Goal: Task Accomplishment & Management: Use online tool/utility

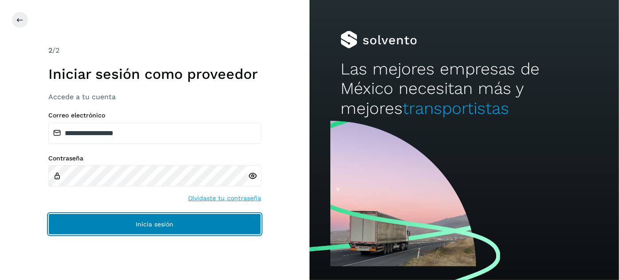
drag, startPoint x: 202, startPoint y: 230, endPoint x: 210, endPoint y: 229, distance: 7.6
click at [203, 230] on button "Inicia sesión" at bounding box center [154, 224] width 213 height 21
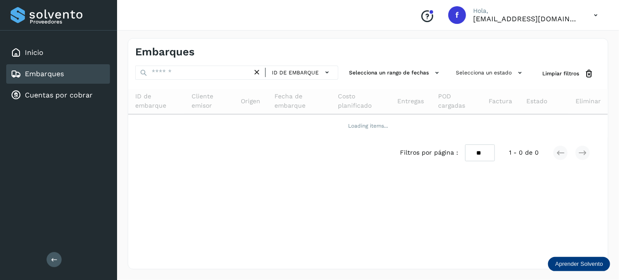
click at [72, 77] on div "Embarques" at bounding box center [58, 74] width 104 height 20
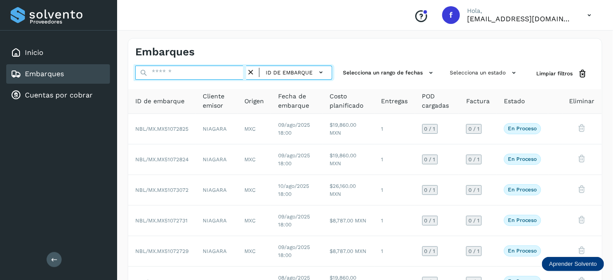
drag, startPoint x: 195, startPoint y: 75, endPoint x: 205, endPoint y: 79, distance: 10.4
click at [194, 75] on input "text" at bounding box center [190, 73] width 111 height 14
paste input "**********"
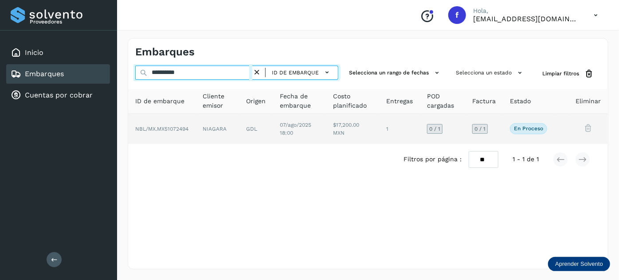
type input "**********"
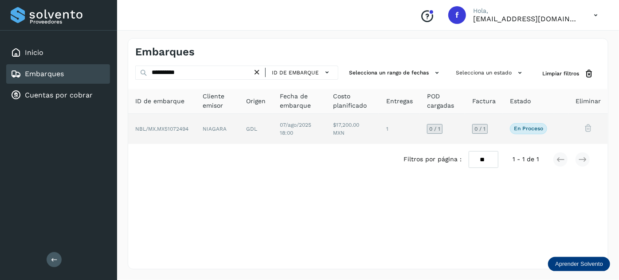
click at [420, 125] on td "1" at bounding box center [442, 129] width 45 height 30
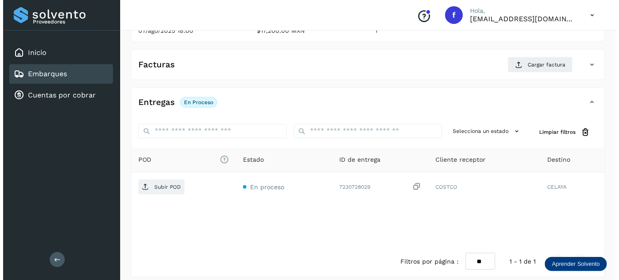
scroll to position [145, 0]
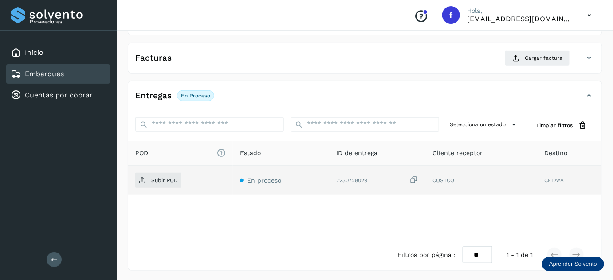
click at [414, 181] on icon at bounding box center [414, 180] width 9 height 9
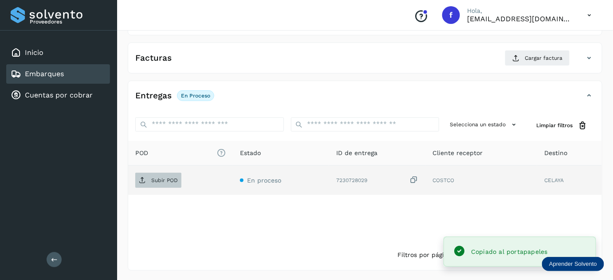
click at [170, 180] on p "Subir POD" at bounding box center [164, 180] width 27 height 6
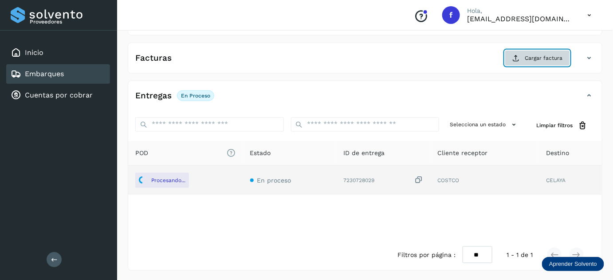
click at [529, 63] on button "Cargar factura" at bounding box center [537, 58] width 65 height 16
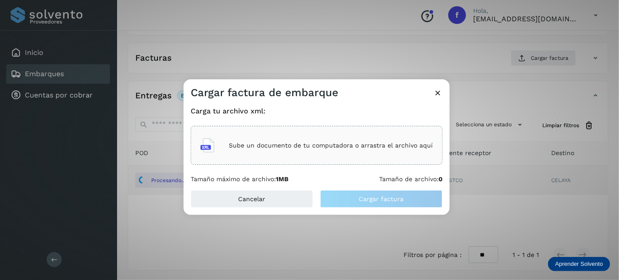
click at [374, 151] on main "Proveedores Inicio Embarques Cuentas por cobrar Salir Conoce nuestros beneficio…" at bounding box center [309, 68] width 619 height 427
click at [345, 141] on div "Sube un documento de tu computadora o arrastra el archivo aquí" at bounding box center [317, 146] width 233 height 24
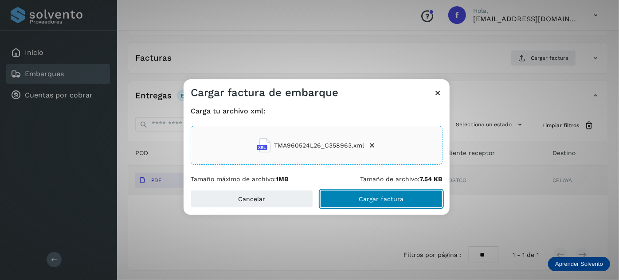
click at [387, 201] on span "Cargar factura" at bounding box center [381, 199] width 45 height 6
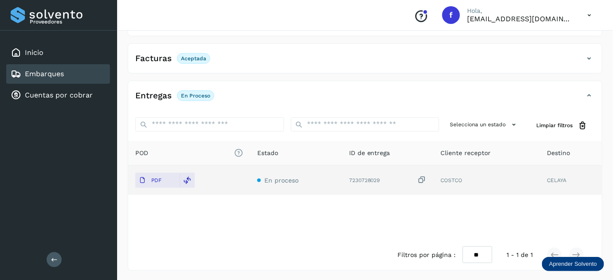
scroll to position [0, 0]
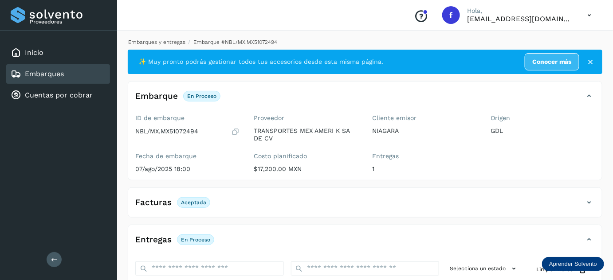
click at [171, 41] on link "Embarques y entregas" at bounding box center [156, 42] width 57 height 6
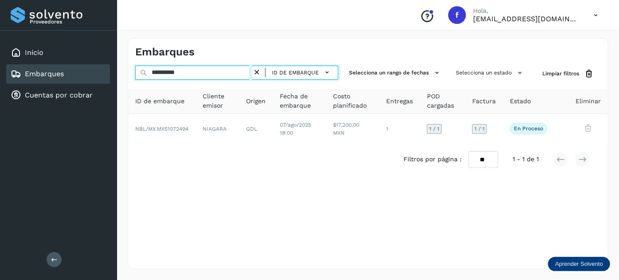
click at [170, 73] on input "**********" at bounding box center [193, 73] width 117 height 14
paste input "text"
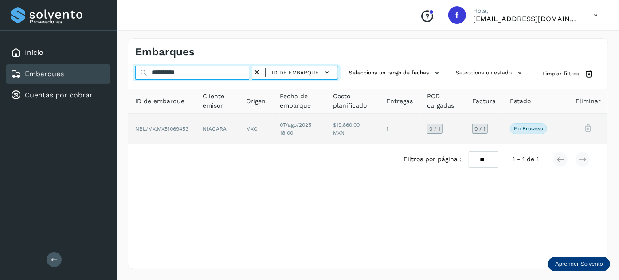
type input "**********"
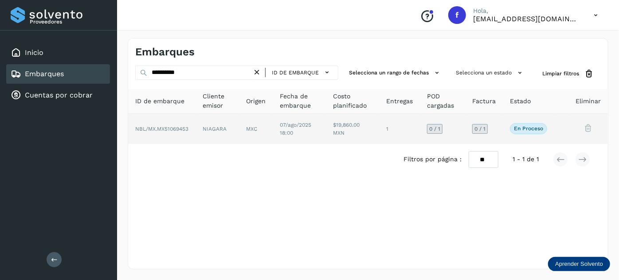
click at [327, 134] on td "07/ago/2025 18:00" at bounding box center [353, 129] width 53 height 30
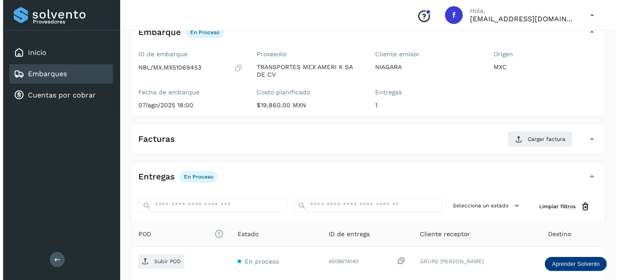
scroll to position [145, 0]
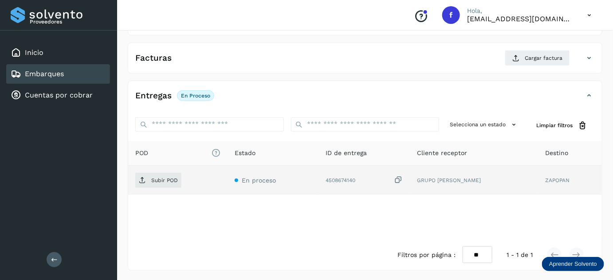
click at [403, 179] on icon at bounding box center [398, 180] width 9 height 9
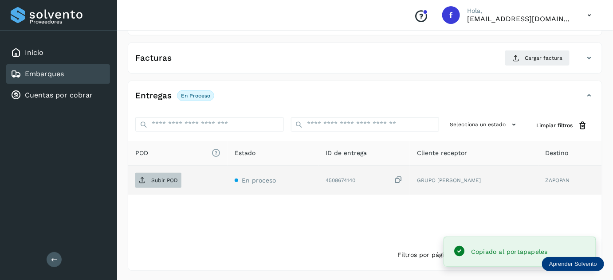
click at [165, 179] on p "Subir POD" at bounding box center [164, 180] width 27 height 6
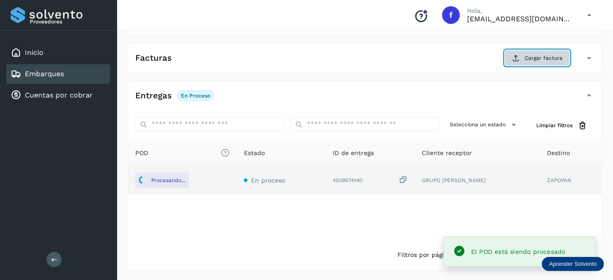
click at [548, 63] on button "Cargar factura" at bounding box center [537, 58] width 65 height 16
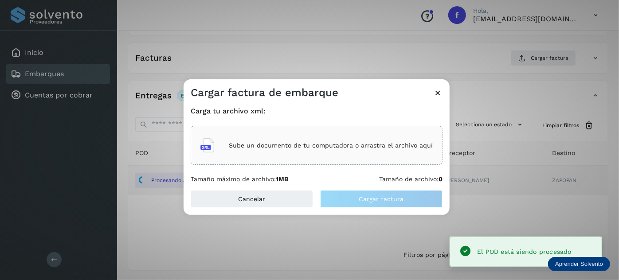
click at [378, 140] on div "Sube un documento de tu computadora o arrastra el archivo aquí" at bounding box center [317, 146] width 233 height 24
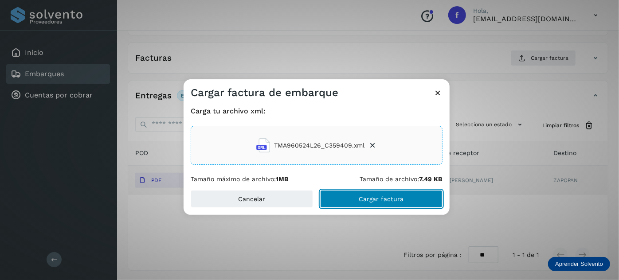
drag, startPoint x: 371, startPoint y: 201, endPoint x: 371, endPoint y: 112, distance: 89.6
click at [372, 201] on span "Cargar factura" at bounding box center [381, 199] width 45 height 6
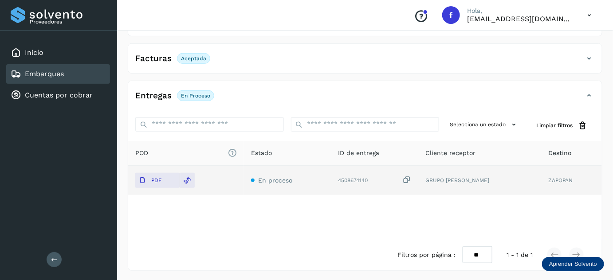
scroll to position [0, 0]
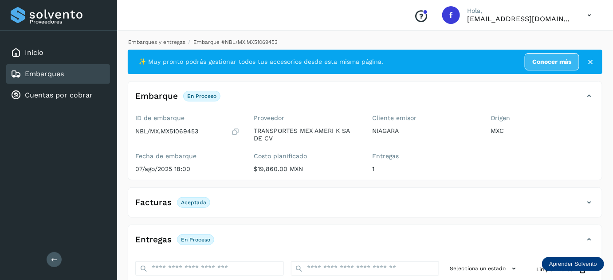
click at [168, 40] on link "Embarques y entregas" at bounding box center [156, 42] width 57 height 6
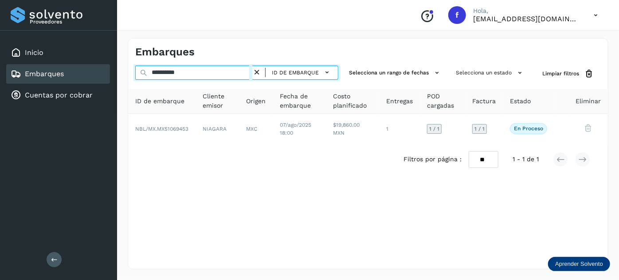
click at [175, 71] on input "**********" at bounding box center [193, 73] width 117 height 14
paste input "text"
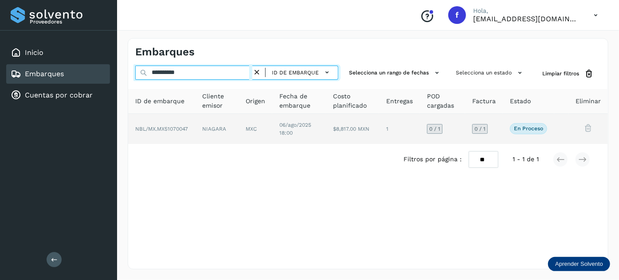
type input "**********"
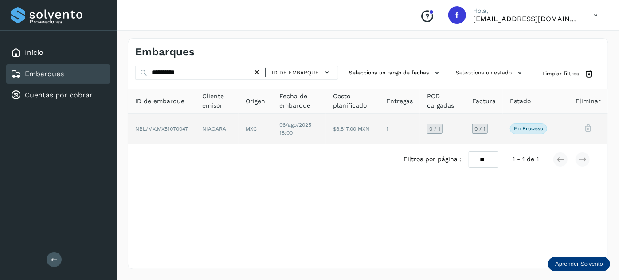
click at [379, 136] on td "$8,817.00 MXN" at bounding box center [399, 129] width 41 height 30
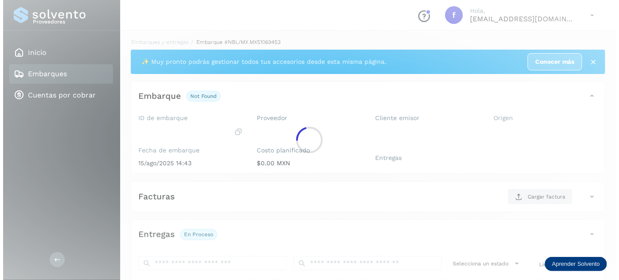
scroll to position [145, 0]
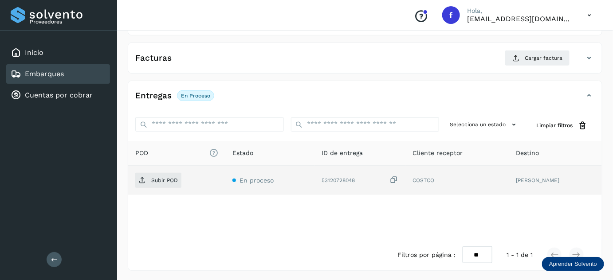
click at [390, 181] on icon at bounding box center [394, 180] width 9 height 9
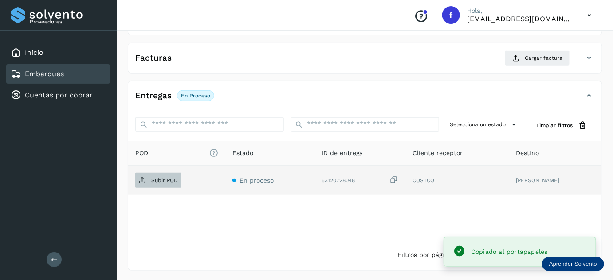
click at [162, 183] on span "Subir POD" at bounding box center [158, 181] width 46 height 14
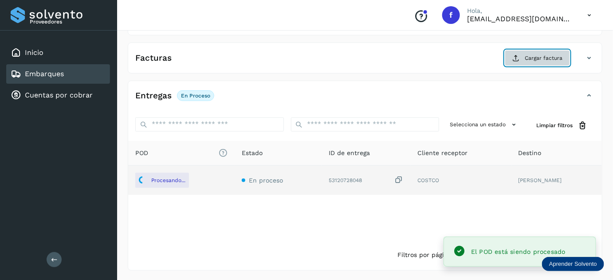
click at [540, 60] on span "Cargar factura" at bounding box center [544, 58] width 38 height 8
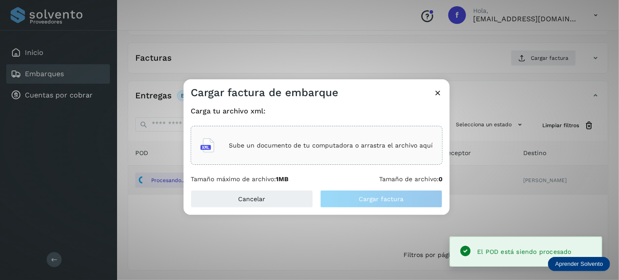
click at [375, 151] on div "Sube un documento de tu computadora o arrastra el archivo aquí" at bounding box center [317, 146] width 233 height 24
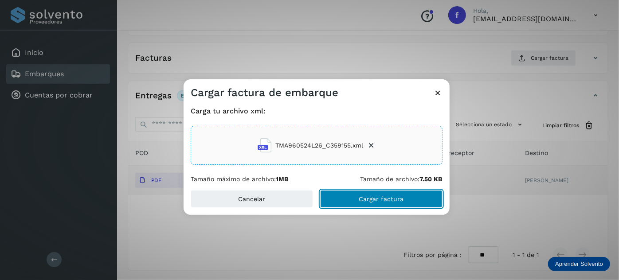
click at [408, 201] on button "Cargar factura" at bounding box center [381, 199] width 122 height 18
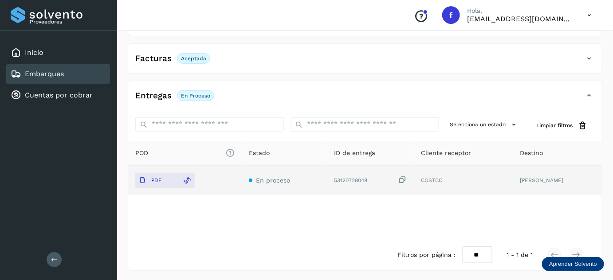
scroll to position [0, 0]
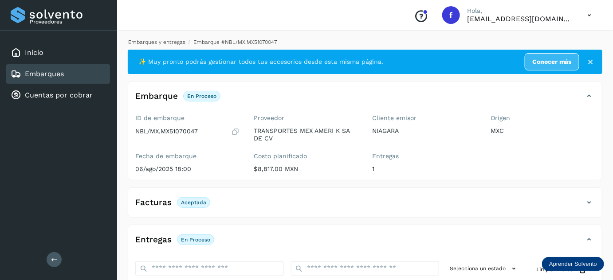
click at [170, 41] on link "Embarques y entregas" at bounding box center [156, 42] width 57 height 6
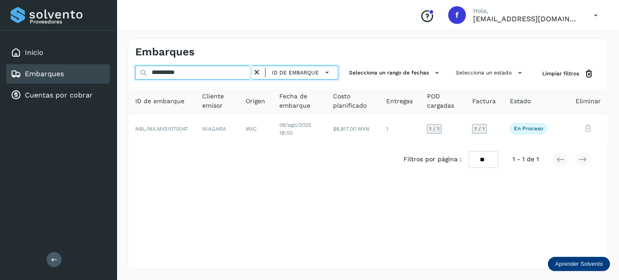
click at [171, 72] on input "**********" at bounding box center [193, 73] width 117 height 14
paste input "text"
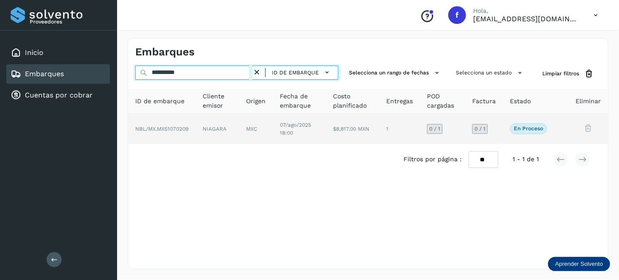
type input "**********"
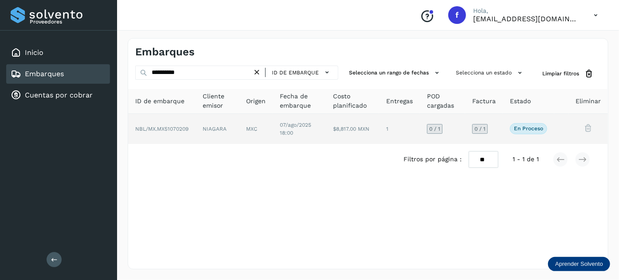
click at [327, 135] on td "07/ago/2025 18:00" at bounding box center [353, 129] width 53 height 30
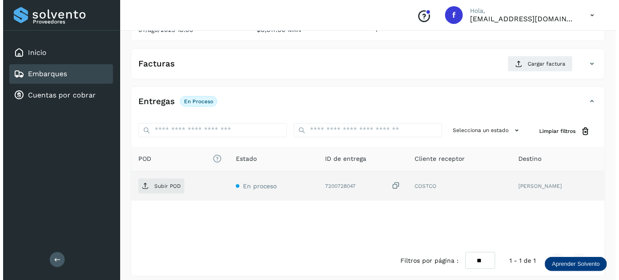
scroll to position [145, 0]
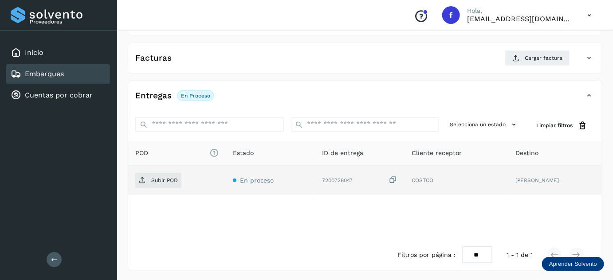
click at [393, 178] on icon at bounding box center [393, 180] width 9 height 9
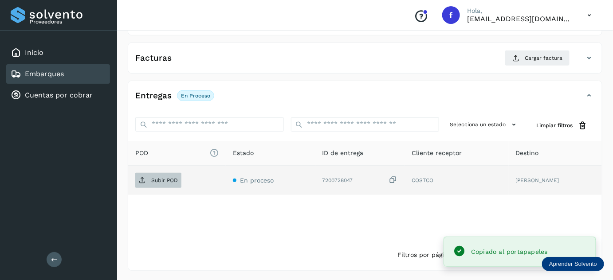
click at [155, 179] on p "Subir POD" at bounding box center [164, 180] width 27 height 6
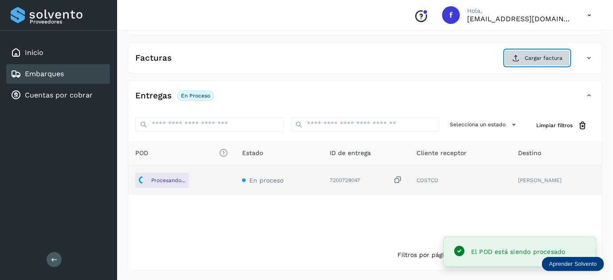
click at [528, 59] on span "Cargar factura" at bounding box center [544, 58] width 38 height 8
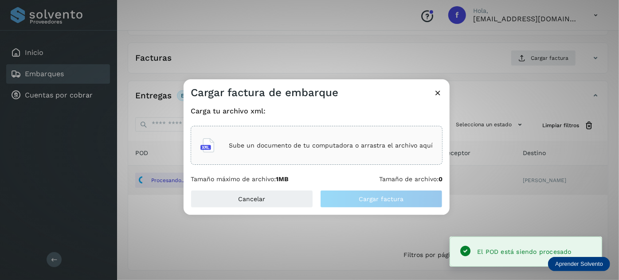
click at [340, 152] on div "Sube un documento de tu computadora o arrastra el archivo aquí" at bounding box center [317, 146] width 233 height 24
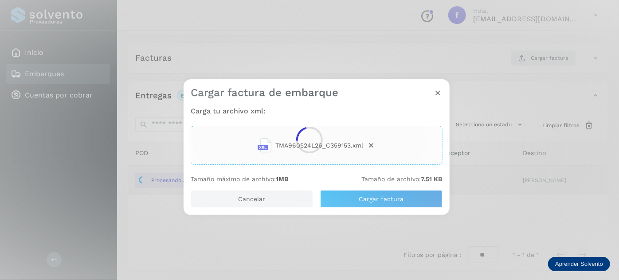
click at [392, 198] on div at bounding box center [309, 140] width 619 height 280
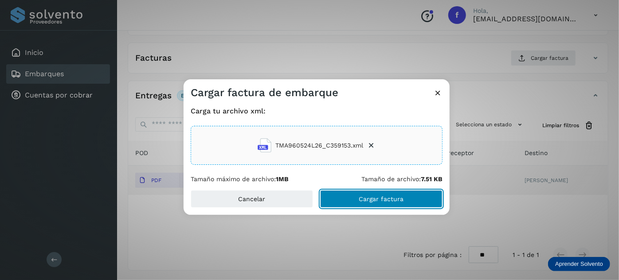
click at [390, 202] on span "Cargar factura" at bounding box center [381, 199] width 45 height 6
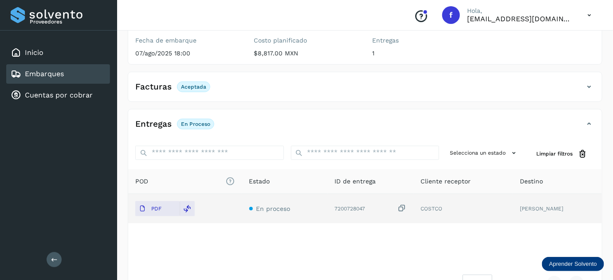
scroll to position [0, 0]
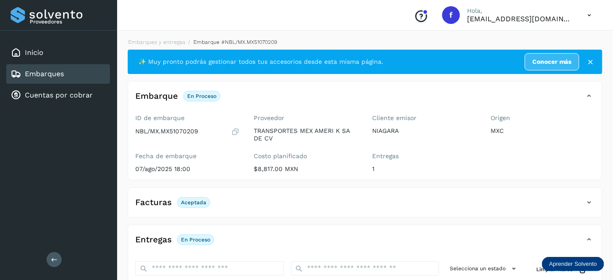
click at [153, 35] on div "Embarques y entregas Embarque #NBL/MX.MX51070209 ✨ Muy pronto podrás gestionar …" at bounding box center [365, 227] width 496 height 398
click at [154, 40] on link "Embarques y entregas" at bounding box center [156, 42] width 57 height 6
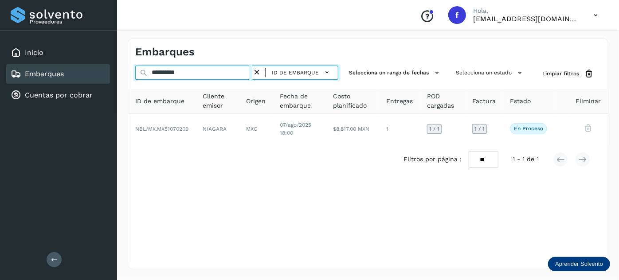
click at [177, 68] on input "**********" at bounding box center [193, 73] width 117 height 14
paste input "text"
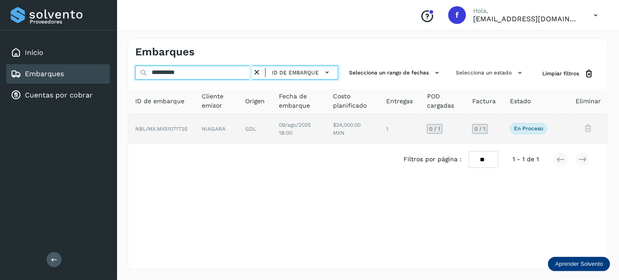
type input "**********"
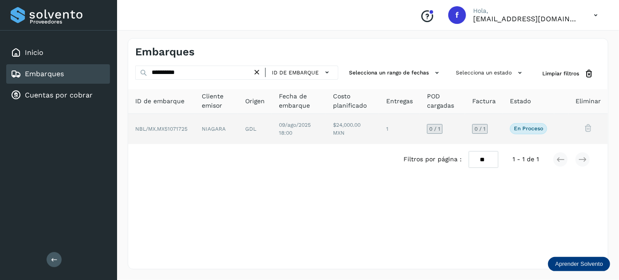
click at [326, 129] on td "09/ago/2025 18:00" at bounding box center [352, 129] width 53 height 30
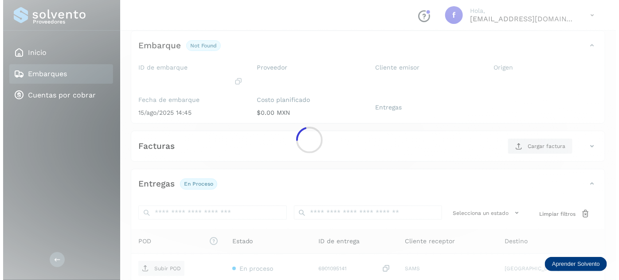
scroll to position [145, 0]
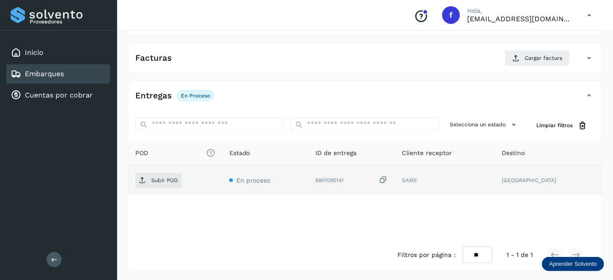
click at [385, 180] on icon at bounding box center [383, 180] width 9 height 9
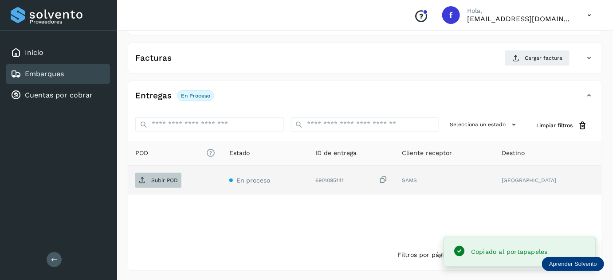
click at [167, 177] on p "Subir POD" at bounding box center [164, 180] width 27 height 6
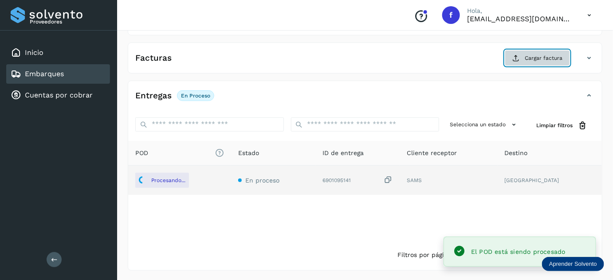
click at [519, 58] on icon at bounding box center [516, 58] width 7 height 7
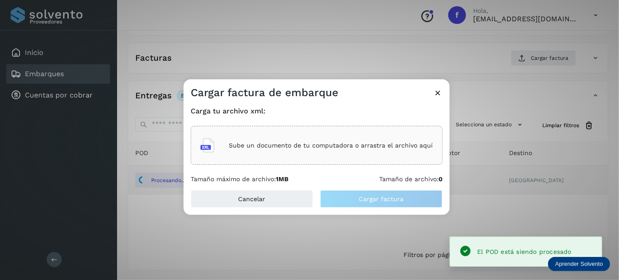
click at [369, 159] on div "Sube un documento de tu computadora o arrastra el archivo aquí" at bounding box center [317, 145] width 252 height 39
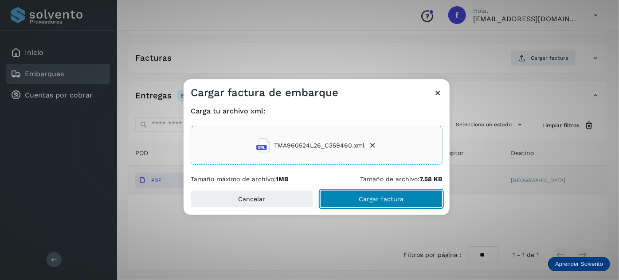
drag, startPoint x: 394, startPoint y: 197, endPoint x: 388, endPoint y: 174, distance: 23.4
click at [394, 197] on span "Cargar factura" at bounding box center [381, 199] width 45 height 6
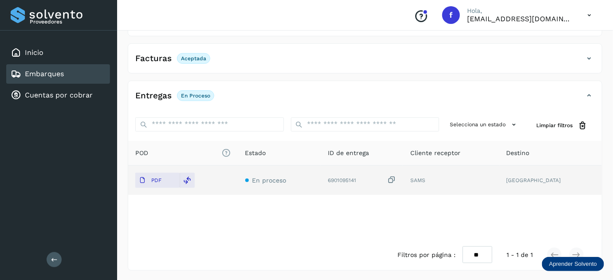
scroll to position [0, 0]
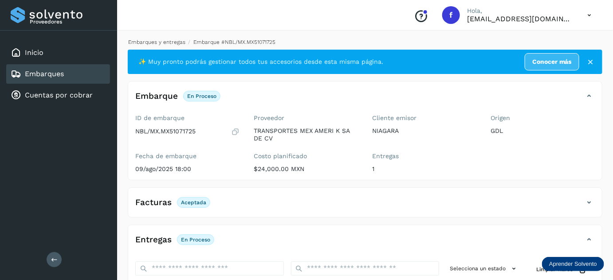
click at [167, 42] on link "Embarques y entregas" at bounding box center [156, 42] width 57 height 6
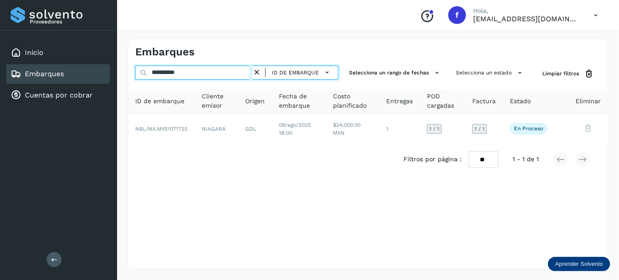
click at [168, 71] on input "**********" at bounding box center [193, 73] width 117 height 14
paste input "text"
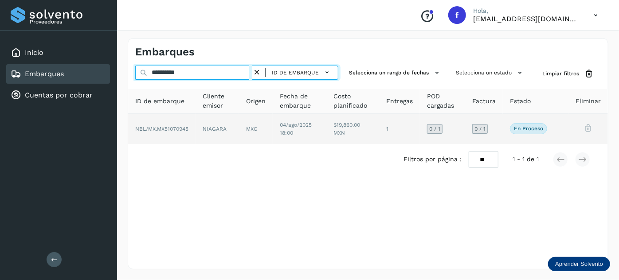
type input "**********"
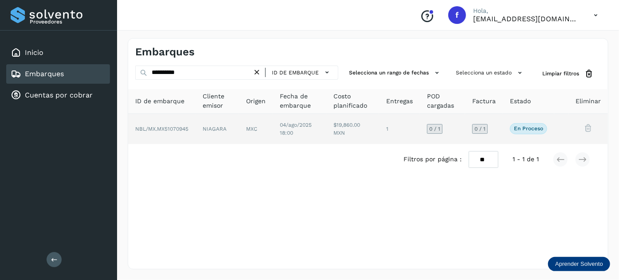
click at [327, 133] on td "04/ago/2025 18:00" at bounding box center [353, 129] width 53 height 30
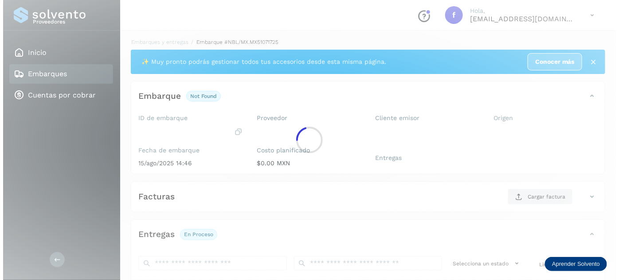
scroll to position [145, 0]
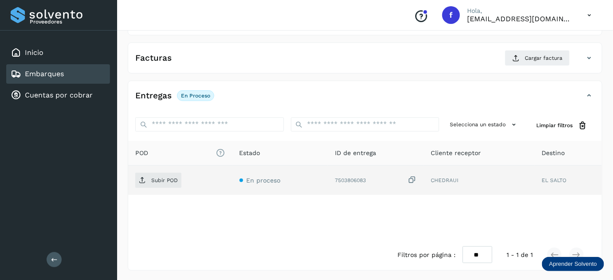
click at [413, 178] on icon at bounding box center [412, 180] width 9 height 9
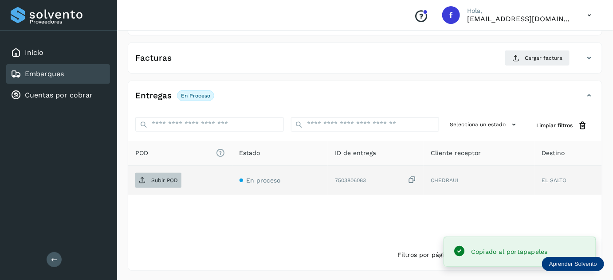
click at [156, 178] on p "Subir POD" at bounding box center [164, 180] width 27 height 6
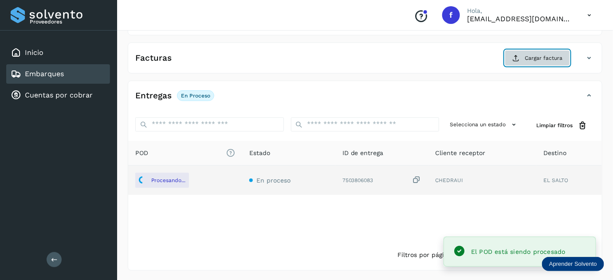
click at [535, 55] on button "Cargar factura" at bounding box center [537, 58] width 65 height 16
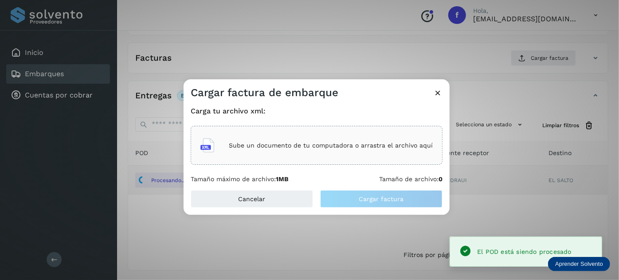
click at [306, 134] on div "Sube un documento de tu computadora o arrastra el archivo aquí" at bounding box center [317, 146] width 233 height 24
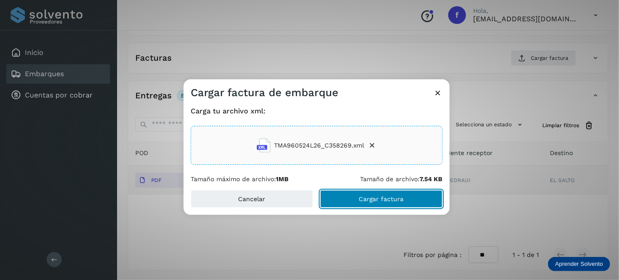
click at [382, 201] on span "Cargar factura" at bounding box center [381, 199] width 45 height 6
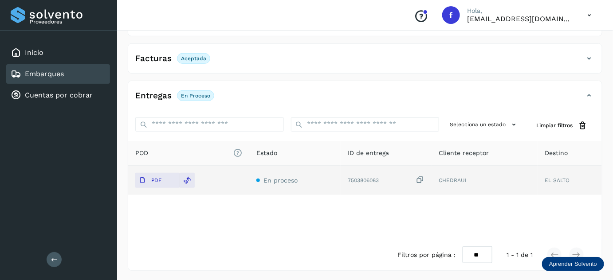
scroll to position [0, 0]
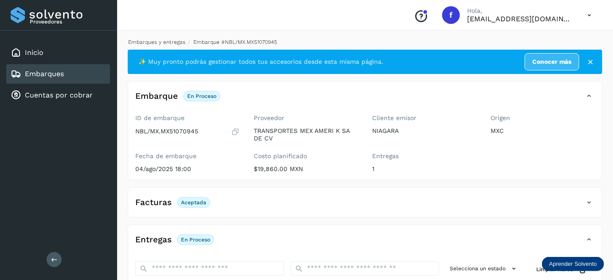
click at [175, 42] on link "Embarques y entregas" at bounding box center [156, 42] width 57 height 6
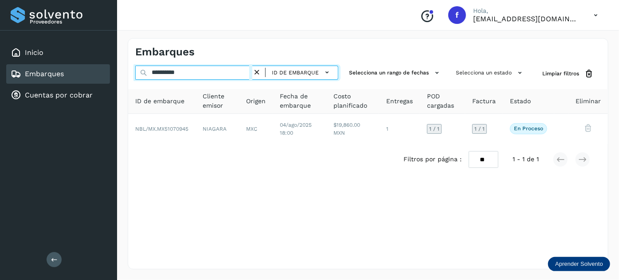
click at [169, 74] on input "**********" at bounding box center [193, 73] width 117 height 14
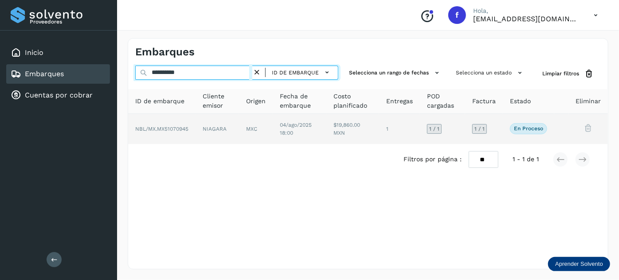
paste input "text"
type input "**********"
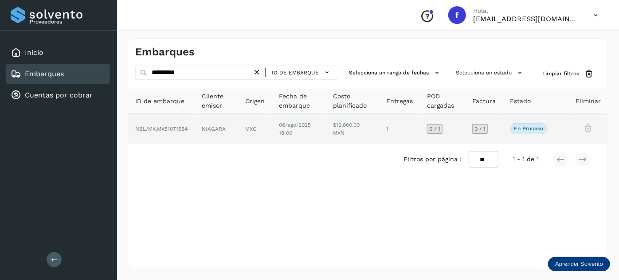
click at [379, 120] on td "$19,860.00 MXN" at bounding box center [399, 129] width 41 height 30
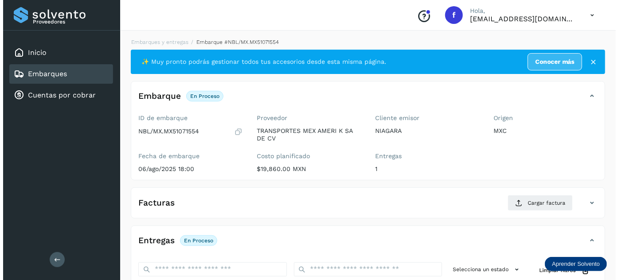
scroll to position [145, 0]
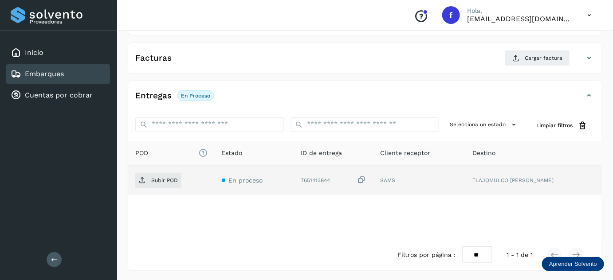
click at [367, 179] on icon at bounding box center [362, 180] width 9 height 9
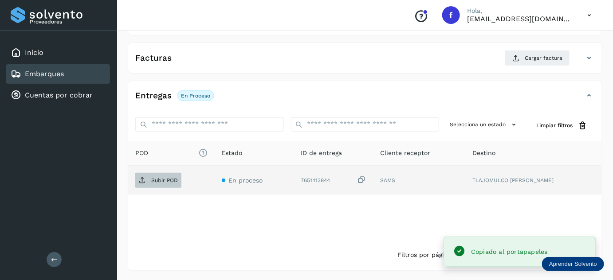
click at [167, 182] on p "Subir POD" at bounding box center [164, 180] width 27 height 6
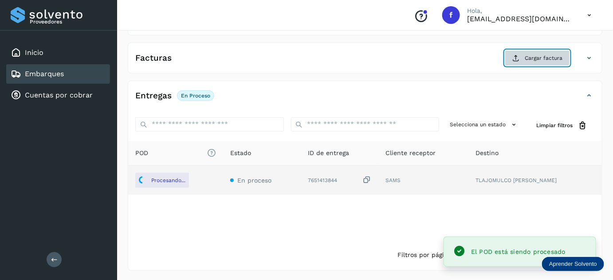
click at [525, 63] on button "Cargar factura" at bounding box center [537, 58] width 65 height 16
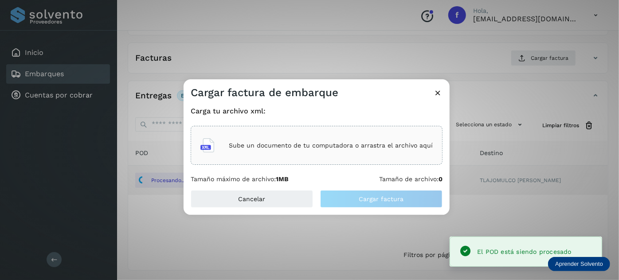
click at [272, 146] on p "Sube un documento de tu computadora o arrastra el archivo aquí" at bounding box center [331, 146] width 204 height 8
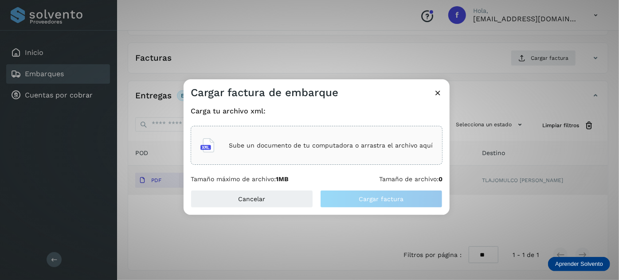
click at [374, 153] on div "Sube un documento de tu computadora o arrastra el archivo aquí" at bounding box center [317, 146] width 233 height 24
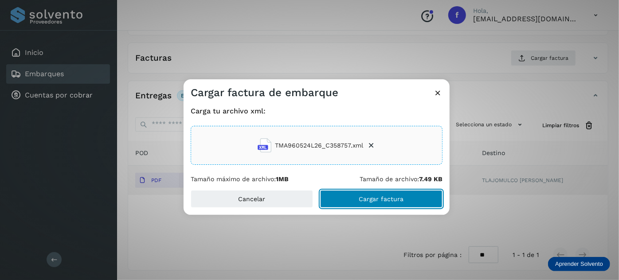
click at [402, 201] on span "Cargar factura" at bounding box center [381, 199] width 45 height 6
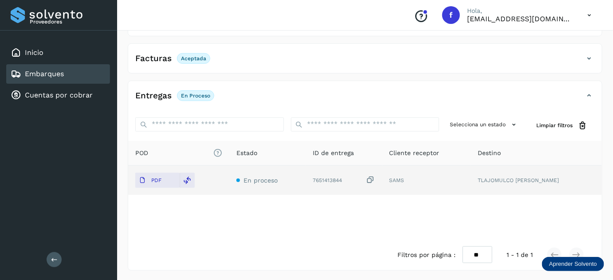
scroll to position [0, 0]
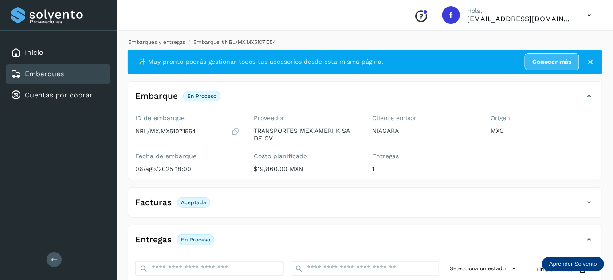
click at [158, 41] on link "Embarques y entregas" at bounding box center [156, 42] width 57 height 6
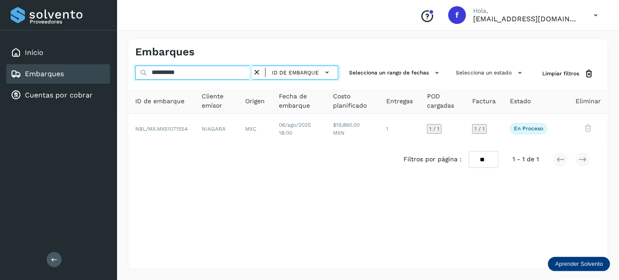
click at [161, 75] on input "**********" at bounding box center [193, 73] width 117 height 14
paste input "text"
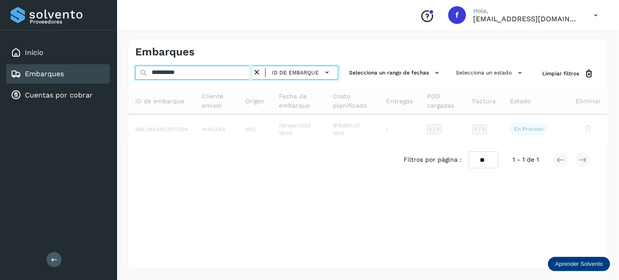
type input "**********"
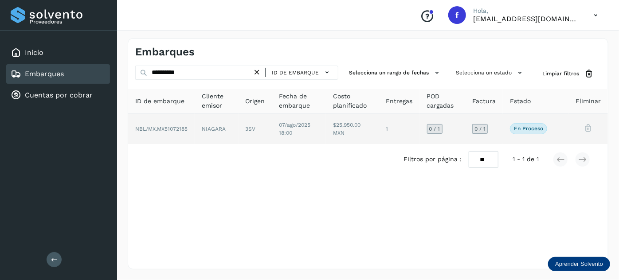
click at [280, 126] on span "07/ago/2025 18:00" at bounding box center [296, 129] width 32 height 14
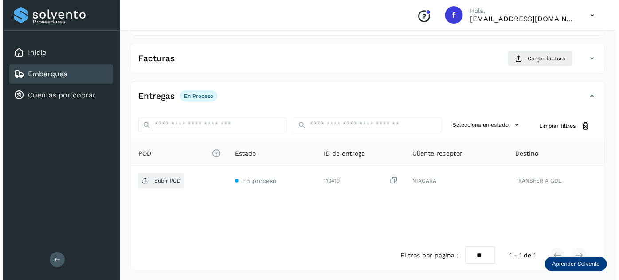
scroll to position [145, 0]
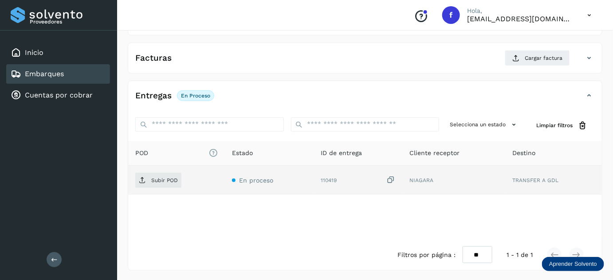
drag, startPoint x: 394, startPoint y: 181, endPoint x: 333, endPoint y: 178, distance: 60.8
click at [393, 181] on icon at bounding box center [391, 180] width 9 height 9
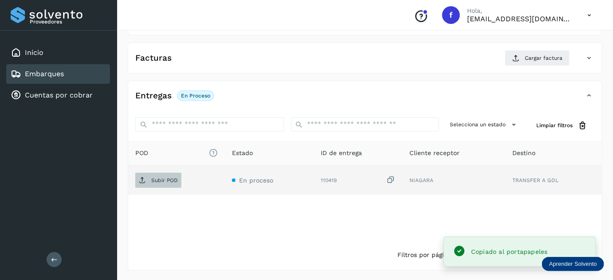
click at [164, 183] on span "Subir POD" at bounding box center [158, 181] width 46 height 14
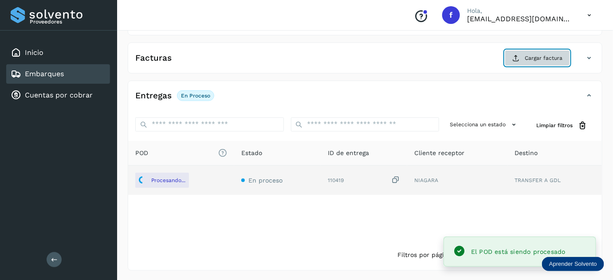
click at [544, 59] on span "Cargar factura" at bounding box center [544, 58] width 38 height 8
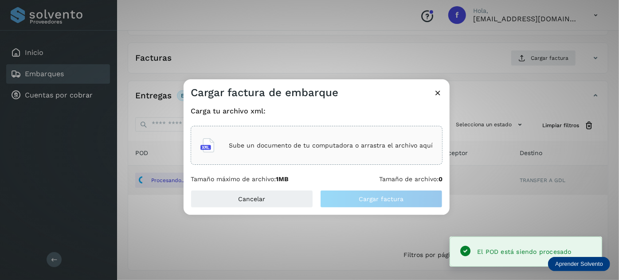
click at [417, 141] on div "Sube un documento de tu computadora o arrastra el archivo aquí" at bounding box center [317, 146] width 233 height 24
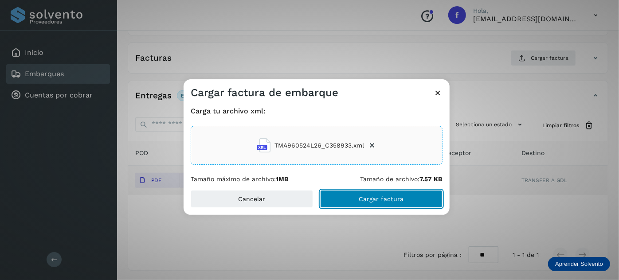
click at [373, 200] on span "Cargar factura" at bounding box center [381, 199] width 45 height 6
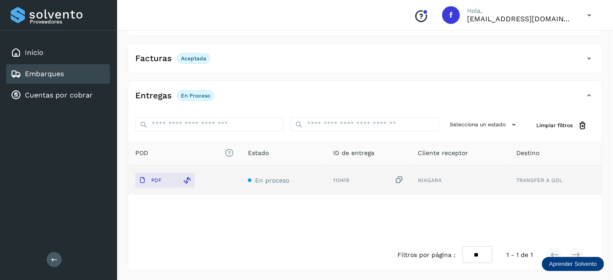
scroll to position [0, 0]
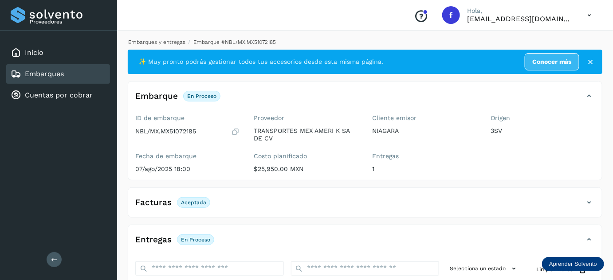
click at [166, 42] on link "Embarques y entregas" at bounding box center [156, 42] width 57 height 6
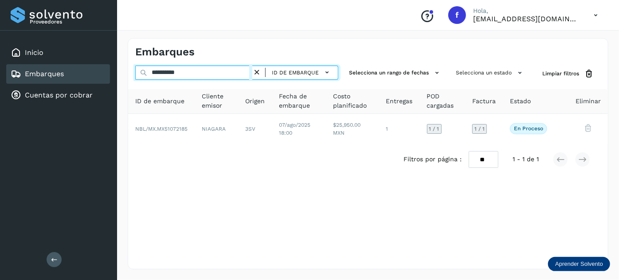
click at [168, 71] on input "**********" at bounding box center [193, 73] width 117 height 14
paste input "text"
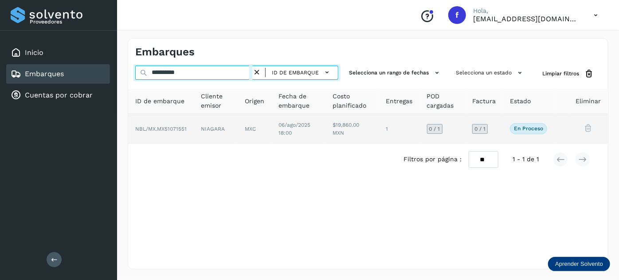
type input "**********"
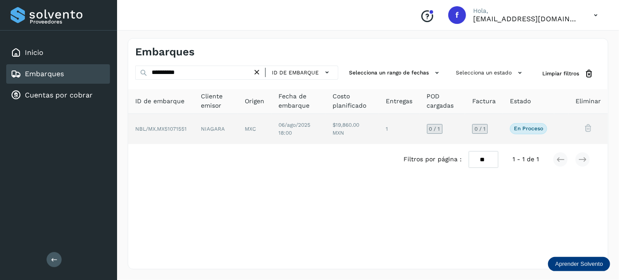
click at [286, 130] on span "06/ago/2025 18:00" at bounding box center [295, 129] width 32 height 14
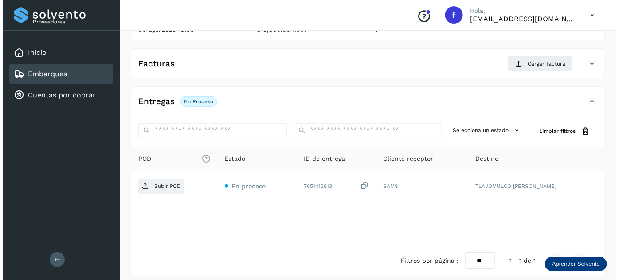
scroll to position [145, 0]
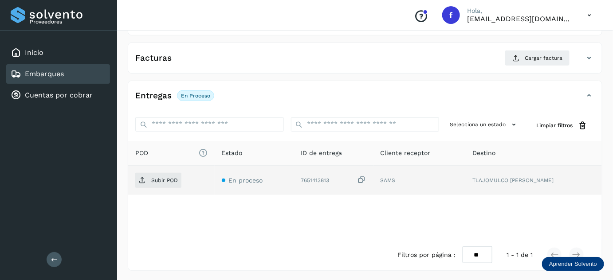
click at [367, 180] on icon at bounding box center [362, 180] width 9 height 9
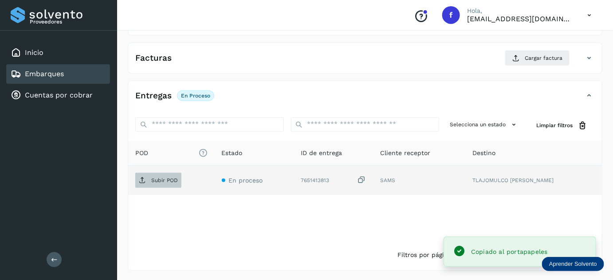
click at [169, 177] on p "Subir POD" at bounding box center [164, 180] width 27 height 6
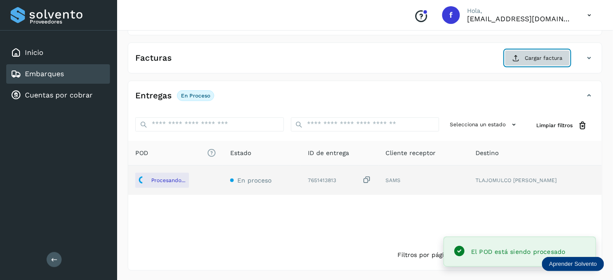
click at [526, 54] on span "Cargar factura" at bounding box center [544, 58] width 38 height 8
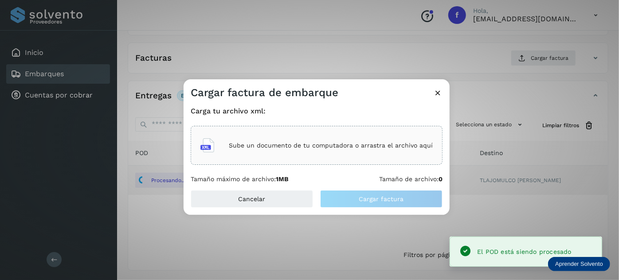
click at [296, 136] on div "Sube un documento de tu computadora o arrastra el archivo aquí" at bounding box center [317, 146] width 233 height 24
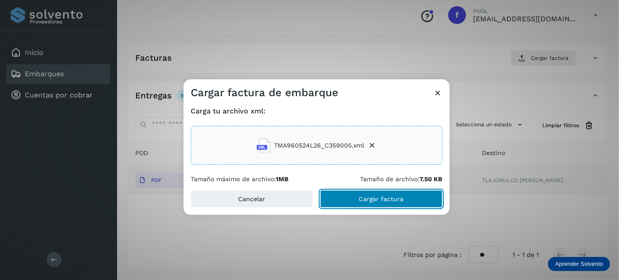
click at [366, 201] on span "Cargar factura" at bounding box center [381, 199] width 45 height 6
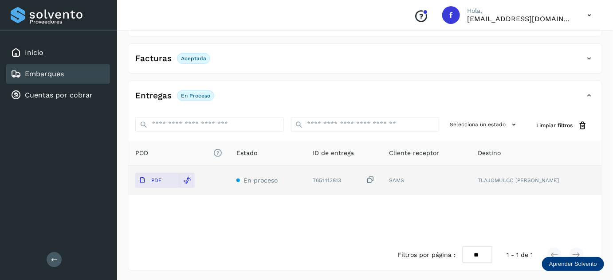
scroll to position [0, 0]
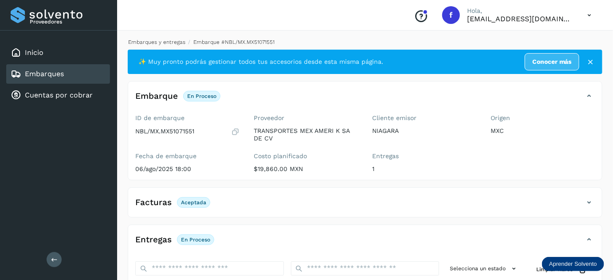
click at [142, 42] on link "Embarques y entregas" at bounding box center [156, 42] width 57 height 6
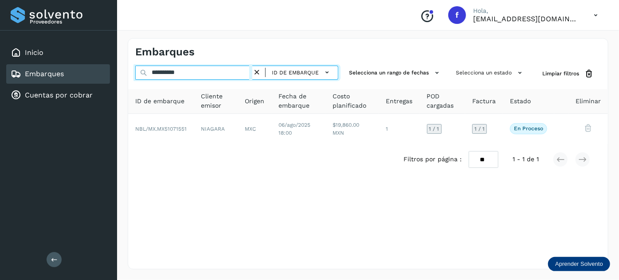
click at [161, 74] on input "**********" at bounding box center [193, 73] width 117 height 14
paste input "text"
type input "**********"
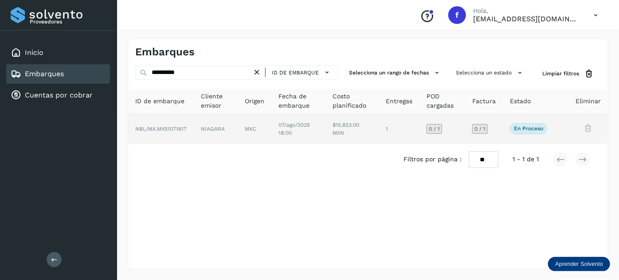
click at [379, 133] on td "$15,823.00 MXN" at bounding box center [399, 129] width 41 height 30
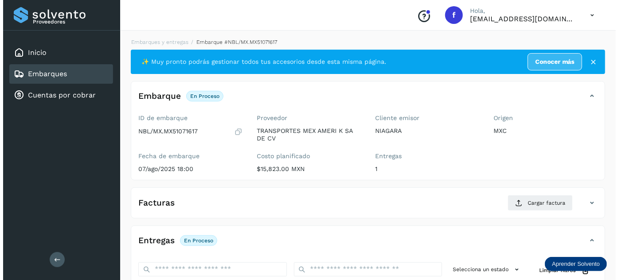
scroll to position [145, 0]
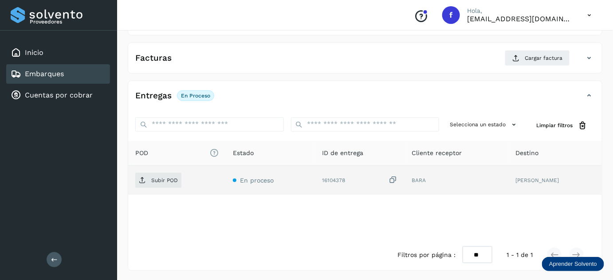
click at [398, 178] on icon at bounding box center [393, 180] width 9 height 9
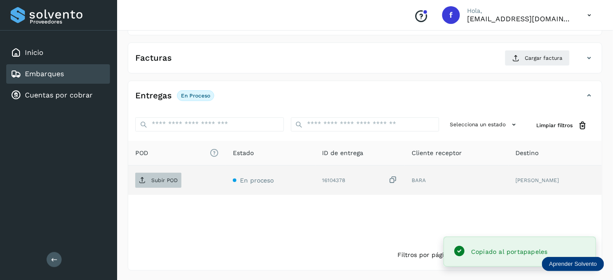
click at [157, 183] on span "Subir POD" at bounding box center [158, 181] width 46 height 14
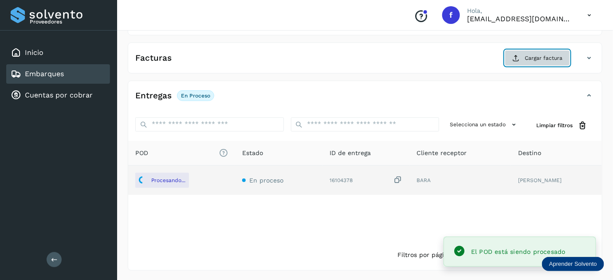
click at [539, 58] on span "Cargar factura" at bounding box center [544, 58] width 38 height 8
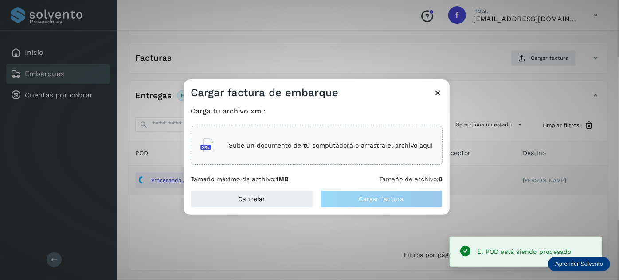
click at [373, 143] on p "Sube un documento de tu computadora o arrastra el archivo aquí" at bounding box center [331, 146] width 204 height 8
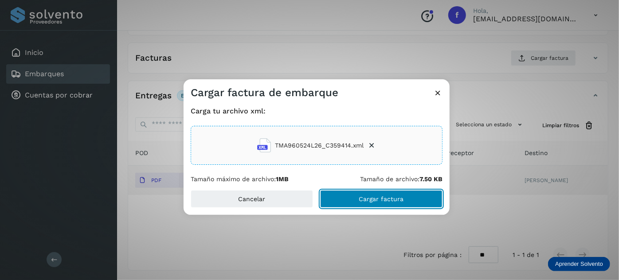
click at [400, 201] on span "Cargar factura" at bounding box center [381, 199] width 45 height 6
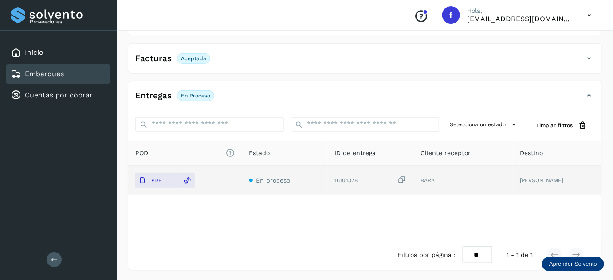
scroll to position [0, 0]
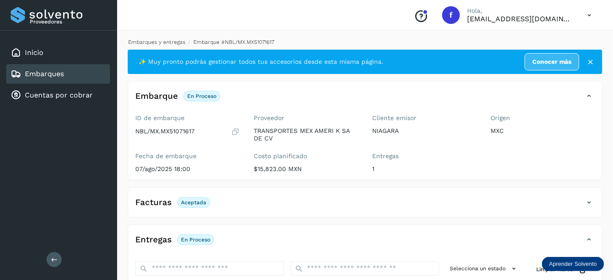
click at [159, 44] on link "Embarques y entregas" at bounding box center [156, 42] width 57 height 6
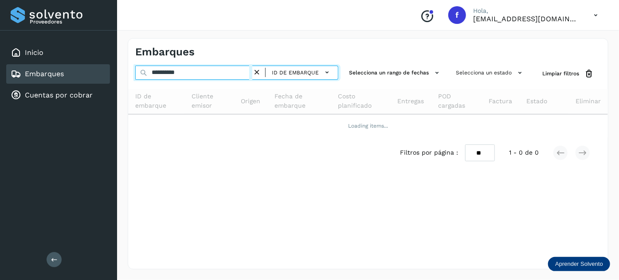
click at [172, 72] on input "**********" at bounding box center [193, 73] width 117 height 14
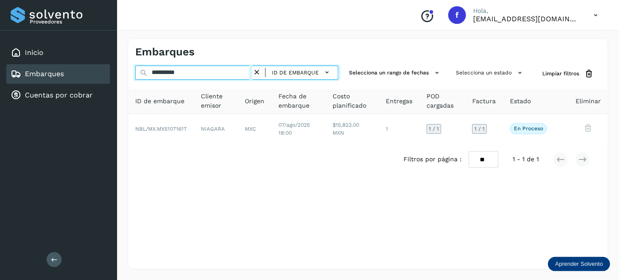
paste input "text"
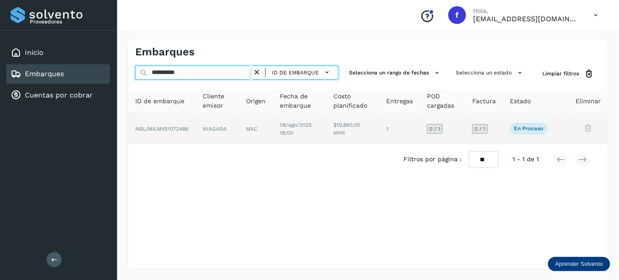
type input "**********"
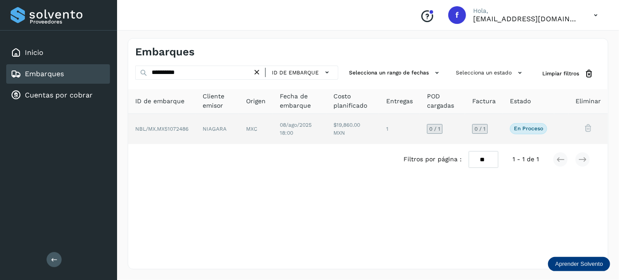
click at [327, 127] on td "08/ago/2025 18:00" at bounding box center [353, 129] width 53 height 30
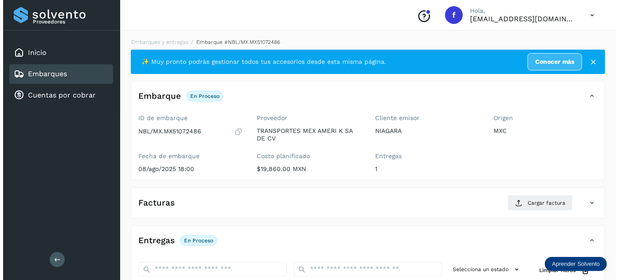
scroll to position [145, 0]
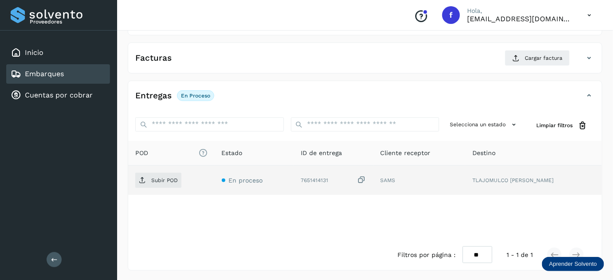
click at [367, 178] on icon at bounding box center [362, 180] width 9 height 9
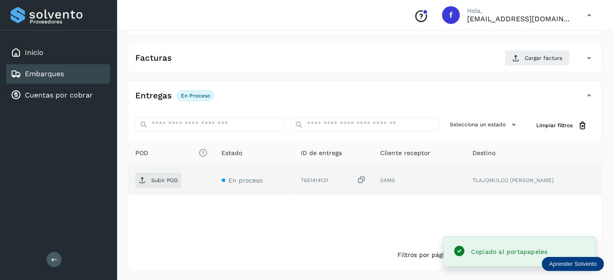
click at [181, 184] on span "Subir POD" at bounding box center [158, 181] width 46 height 14
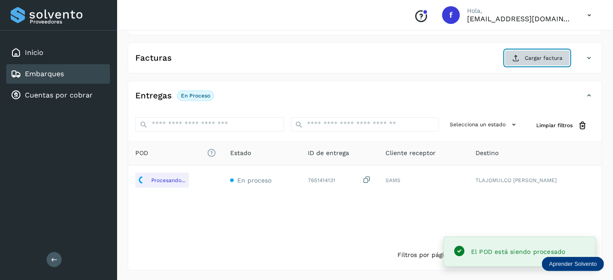
click at [540, 57] on span "Cargar factura" at bounding box center [544, 58] width 38 height 8
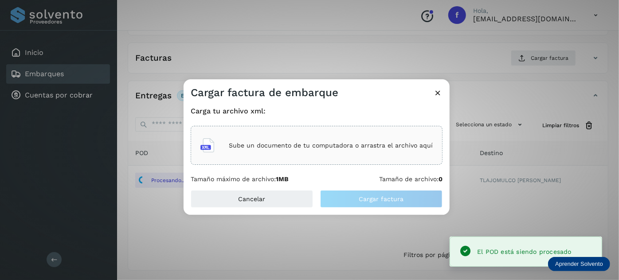
click at [280, 147] on p "Sube un documento de tu computadora o arrastra el archivo aquí" at bounding box center [331, 146] width 204 height 8
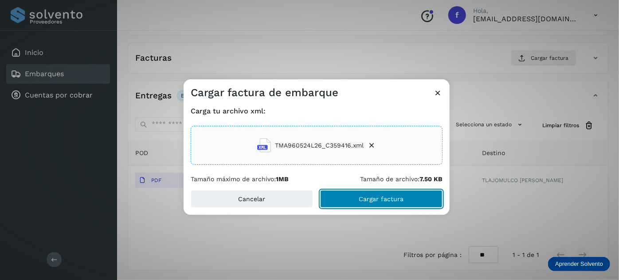
drag, startPoint x: 368, startPoint y: 202, endPoint x: 363, endPoint y: 188, distance: 14.6
click at [367, 202] on span "Cargar factura" at bounding box center [381, 199] width 45 height 6
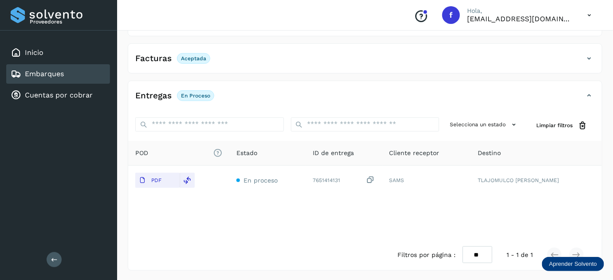
scroll to position [0, 0]
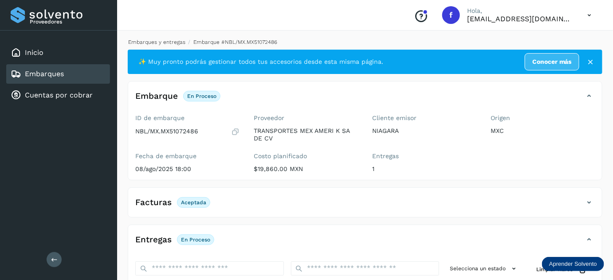
click at [170, 40] on link "Embarques y entregas" at bounding box center [156, 42] width 57 height 6
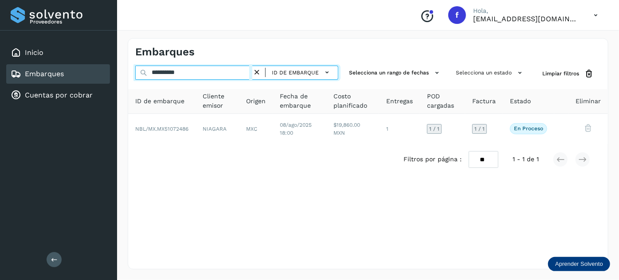
click at [182, 75] on input "**********" at bounding box center [193, 73] width 117 height 14
paste input "text"
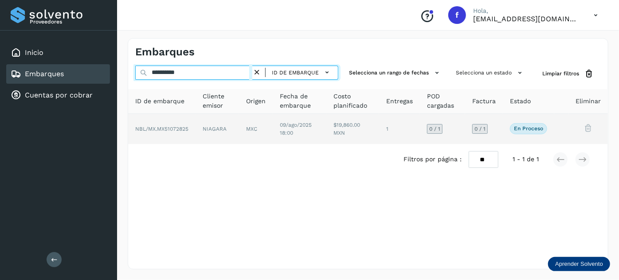
type input "**********"
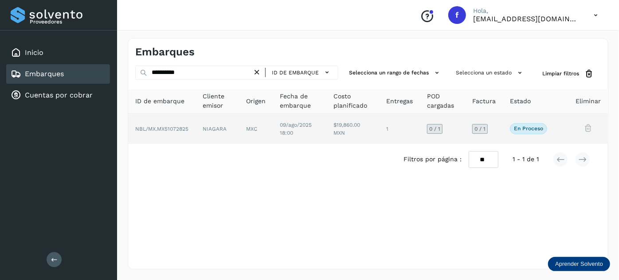
click at [379, 131] on td "$19,860.00 MXN" at bounding box center [399, 129] width 41 height 30
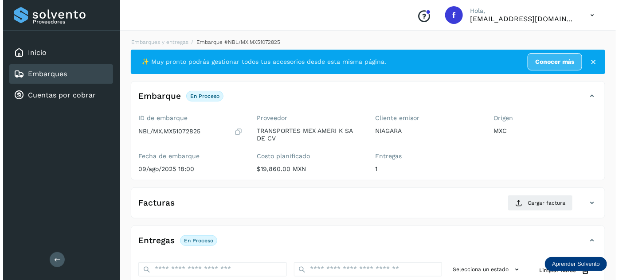
scroll to position [145, 0]
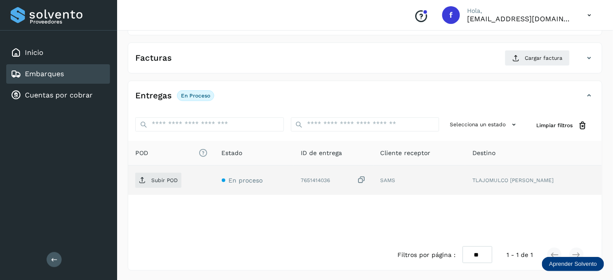
click at [367, 177] on icon at bounding box center [362, 180] width 9 height 9
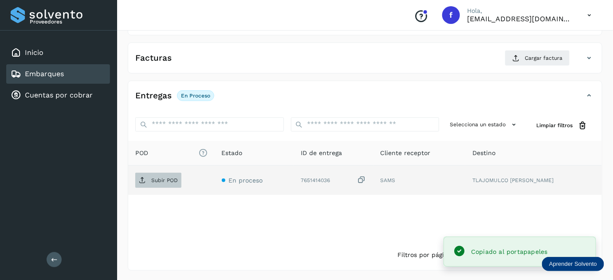
click at [139, 179] on icon at bounding box center [142, 180] width 7 height 7
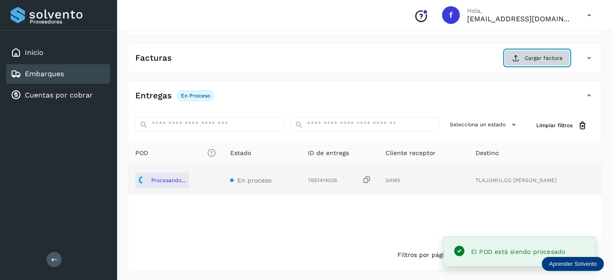
click at [532, 58] on span "Cargar factura" at bounding box center [544, 58] width 38 height 8
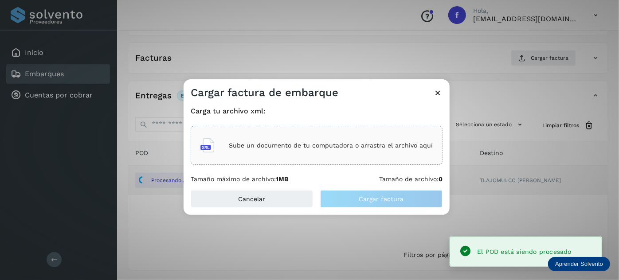
click at [355, 154] on div "Sube un documento de tu computadora o arrastra el archivo aquí" at bounding box center [317, 146] width 233 height 24
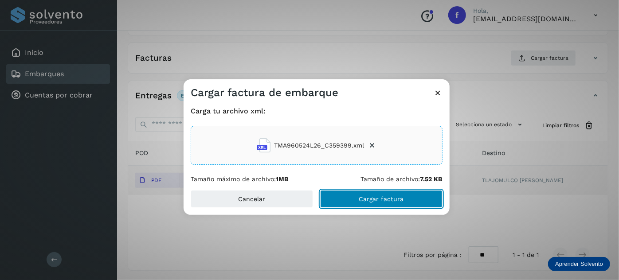
drag, startPoint x: 380, startPoint y: 199, endPoint x: 422, endPoint y: 241, distance: 58.7
click at [380, 199] on span "Cargar factura" at bounding box center [381, 199] width 45 height 6
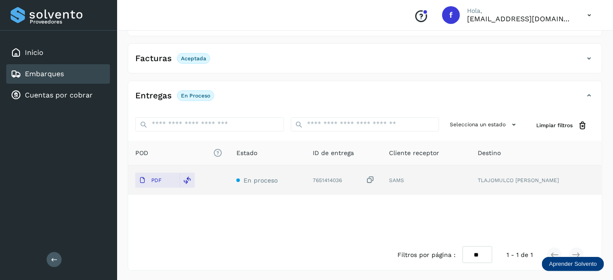
scroll to position [0, 0]
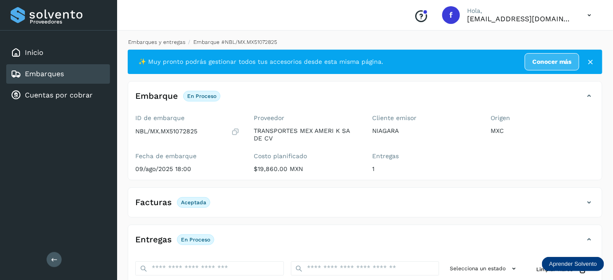
click at [163, 43] on link "Embarques y entregas" at bounding box center [156, 42] width 57 height 6
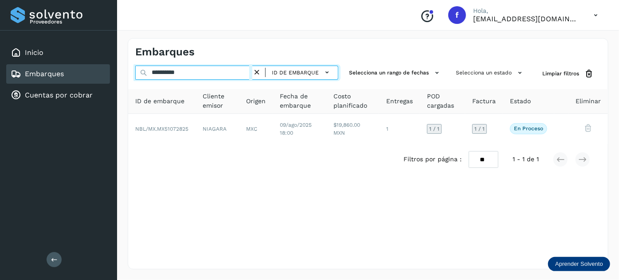
click at [173, 75] on input "**********" at bounding box center [193, 73] width 117 height 14
paste input "text"
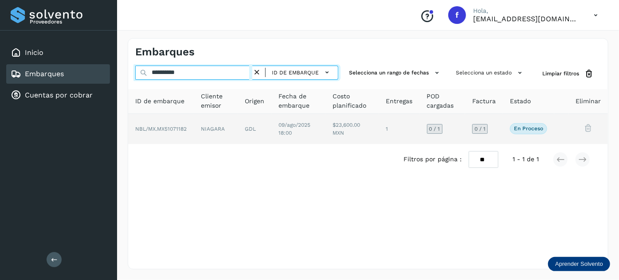
type input "**********"
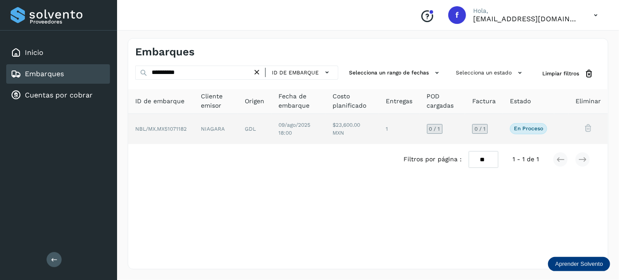
click at [272, 134] on td "GDL" at bounding box center [299, 129] width 54 height 30
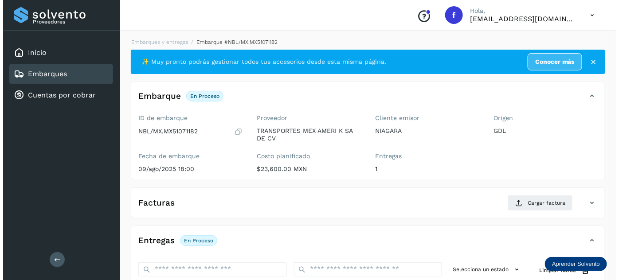
scroll to position [145, 0]
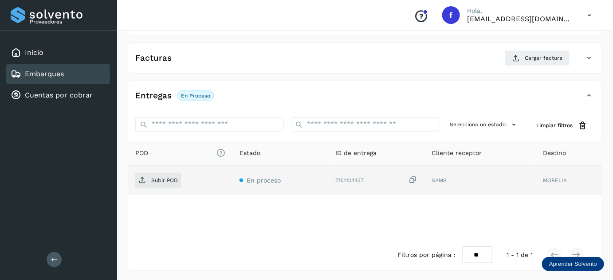
click at [413, 178] on icon at bounding box center [413, 180] width 9 height 9
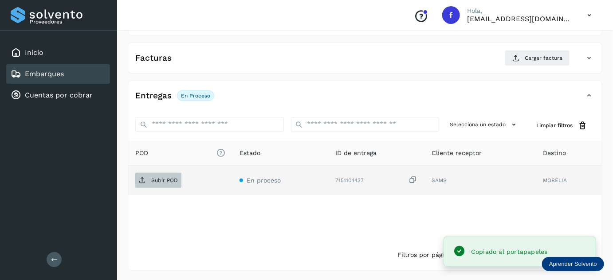
click at [169, 180] on p "Subir POD" at bounding box center [164, 180] width 27 height 6
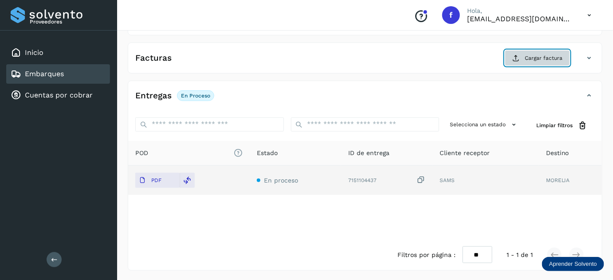
click at [536, 59] on span "Cargar factura" at bounding box center [544, 58] width 38 height 8
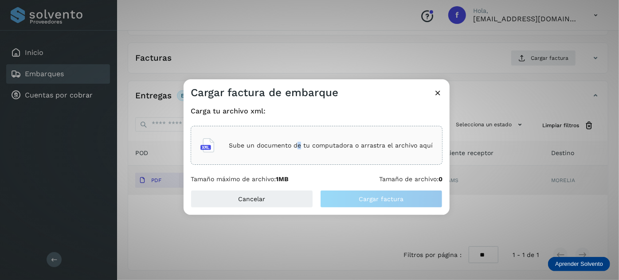
click at [298, 154] on div "Sube un documento de tu computadora o arrastra el archivo aquí" at bounding box center [317, 146] width 233 height 24
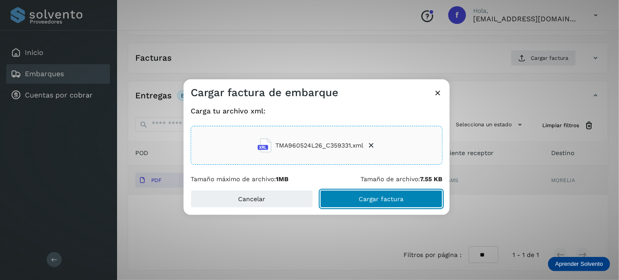
click at [397, 197] on span "Cargar factura" at bounding box center [381, 199] width 45 height 6
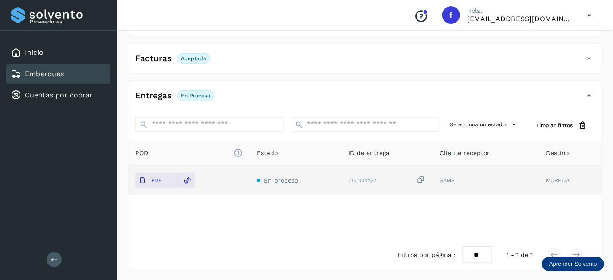
scroll to position [0, 0]
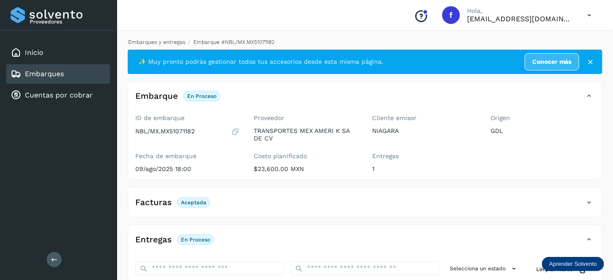
click at [169, 39] on link "Embarques y entregas" at bounding box center [156, 42] width 57 height 6
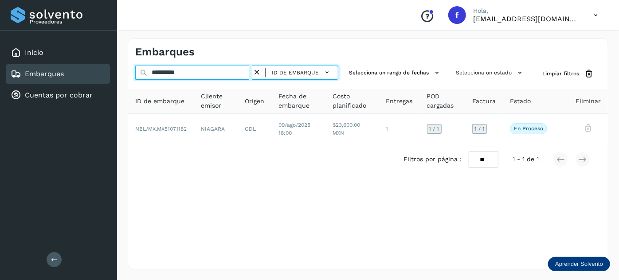
click at [166, 73] on input "**********" at bounding box center [193, 73] width 117 height 14
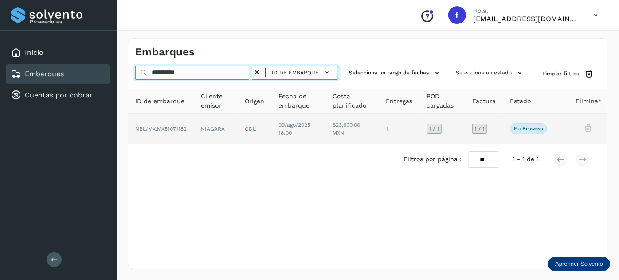
paste input "text"
type input "**********"
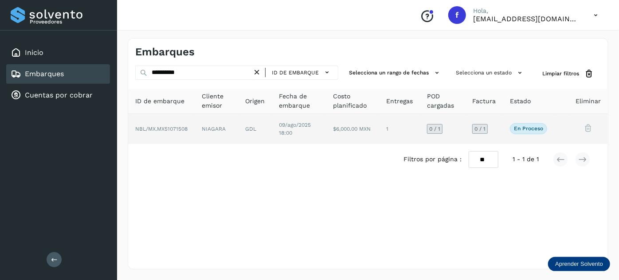
click at [272, 144] on td "GDL" at bounding box center [299, 129] width 54 height 30
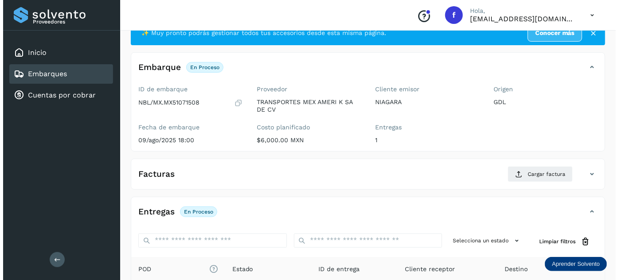
scroll to position [145, 0]
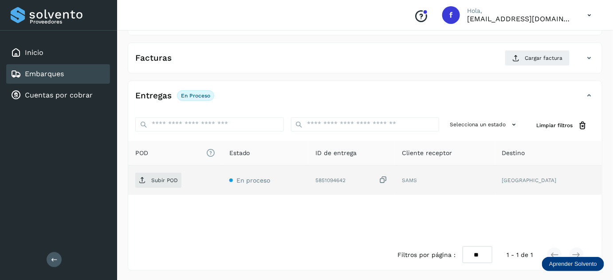
click at [388, 179] on icon at bounding box center [383, 180] width 9 height 9
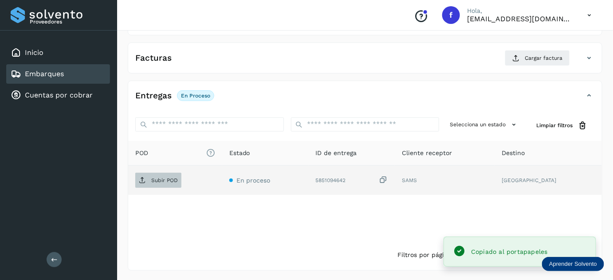
click at [177, 185] on span "Subir POD" at bounding box center [158, 181] width 46 height 14
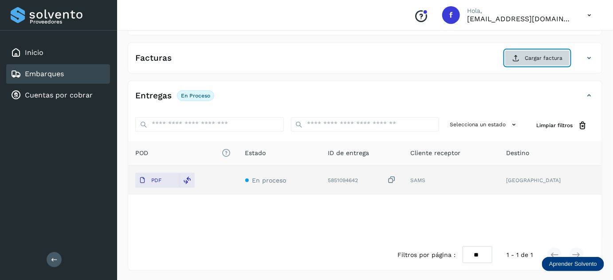
click at [522, 59] on button "Cargar factura" at bounding box center [537, 58] width 65 height 16
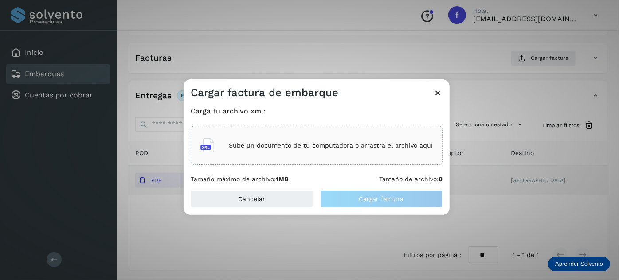
click at [377, 138] on div "Sube un documento de tu computadora o arrastra el archivo aquí" at bounding box center [317, 146] width 233 height 24
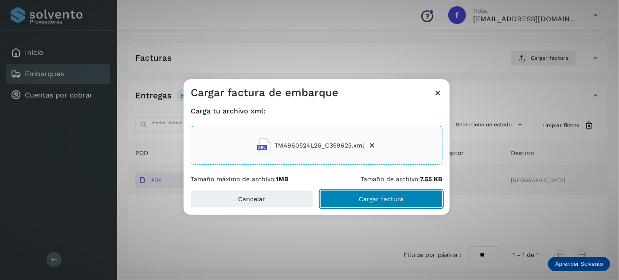
drag, startPoint x: 383, startPoint y: 201, endPoint x: 384, endPoint y: 185, distance: 15.1
click at [383, 201] on span "Cargar factura" at bounding box center [381, 199] width 45 height 6
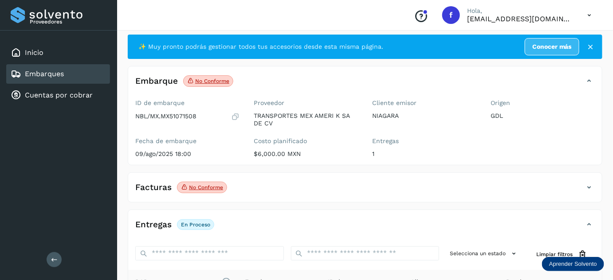
scroll to position [0, 0]
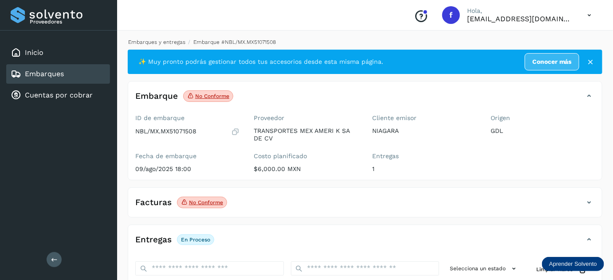
click at [160, 42] on link "Embarques y entregas" at bounding box center [156, 42] width 57 height 6
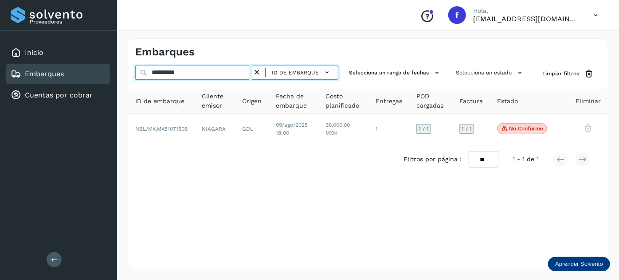
click at [165, 72] on input "**********" at bounding box center [193, 73] width 117 height 14
paste input "text"
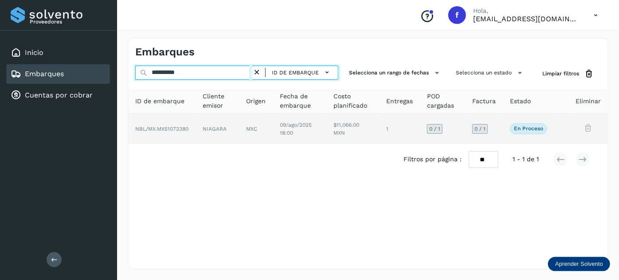
type input "**********"
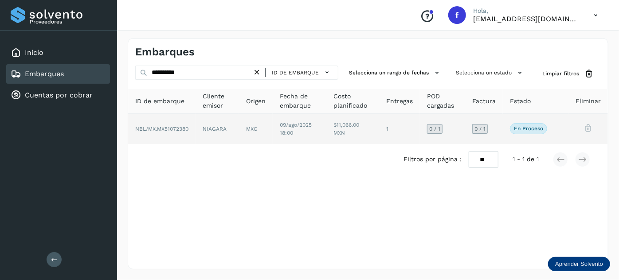
click at [239, 126] on td "NIAGARA" at bounding box center [256, 129] width 34 height 30
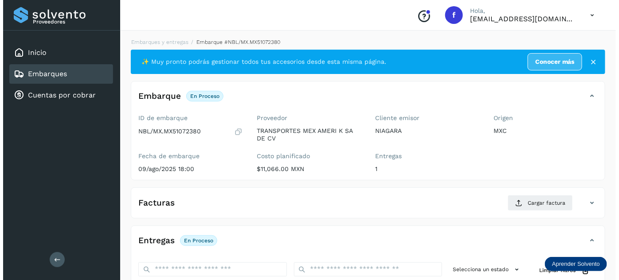
scroll to position [145, 0]
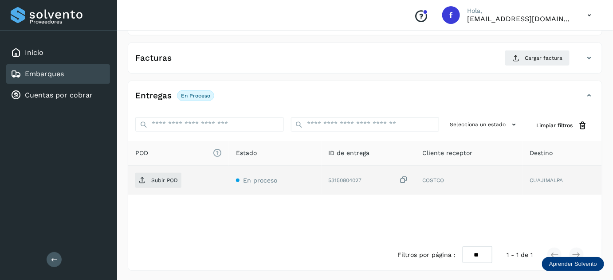
click at [405, 178] on icon at bounding box center [403, 180] width 9 height 9
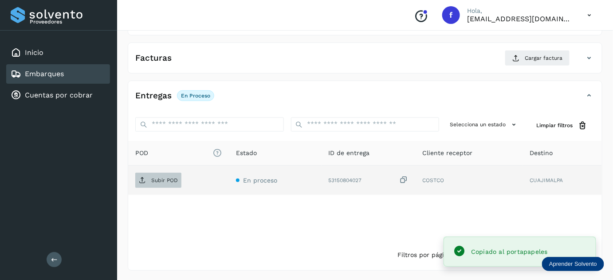
click at [174, 185] on span "Subir POD" at bounding box center [158, 181] width 46 height 14
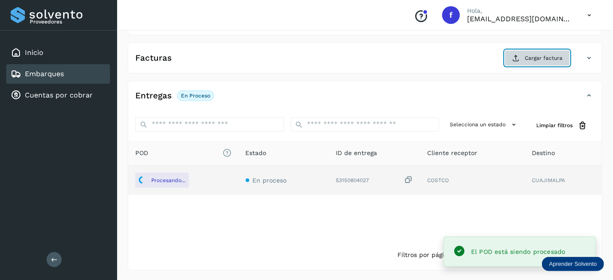
click at [529, 55] on span "Cargar factura" at bounding box center [544, 58] width 38 height 8
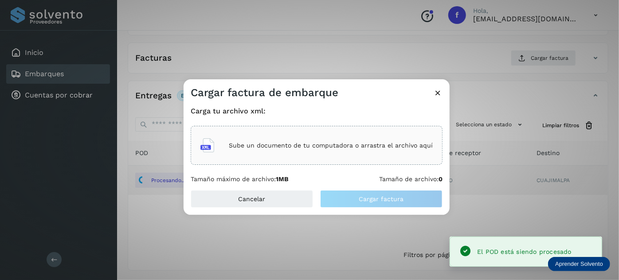
click at [348, 141] on div "Sube un documento de tu computadora o arrastra el archivo aquí" at bounding box center [317, 146] width 233 height 24
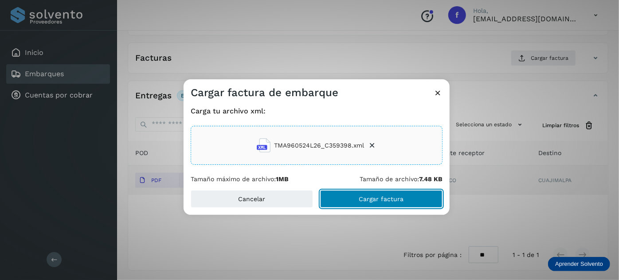
click at [363, 197] on span "Cargar factura" at bounding box center [381, 199] width 45 height 6
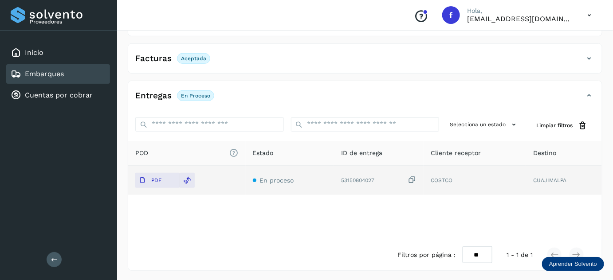
scroll to position [0, 0]
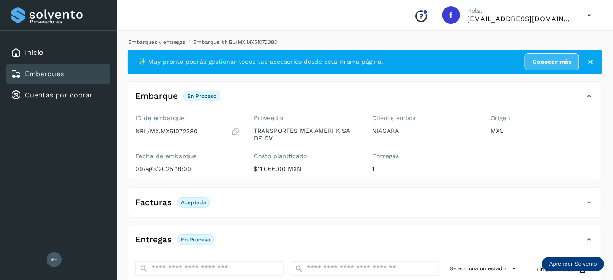
click at [170, 40] on link "Embarques y entregas" at bounding box center [156, 42] width 57 height 6
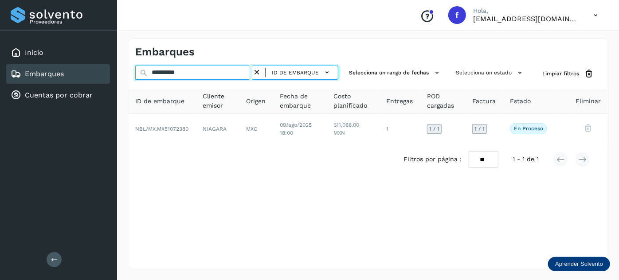
click at [171, 72] on input "**********" at bounding box center [193, 73] width 117 height 14
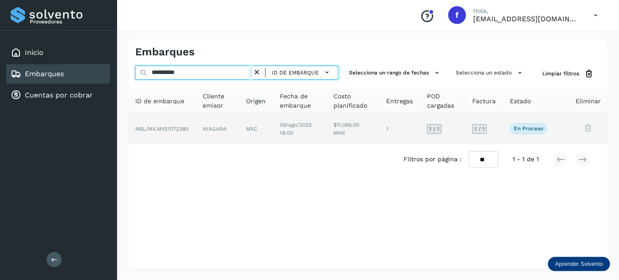
paste input "text"
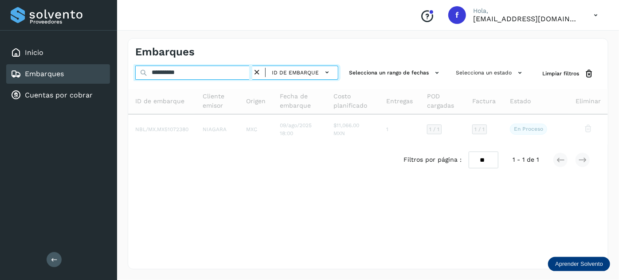
type input "**********"
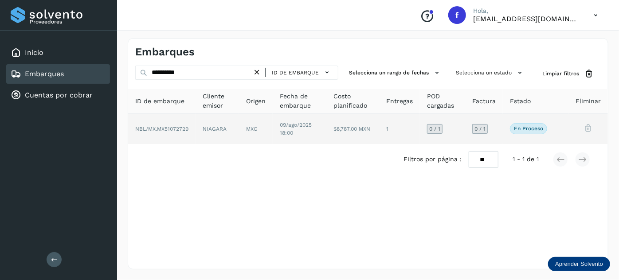
click at [327, 136] on td "09/ago/2025 18:00" at bounding box center [353, 129] width 53 height 30
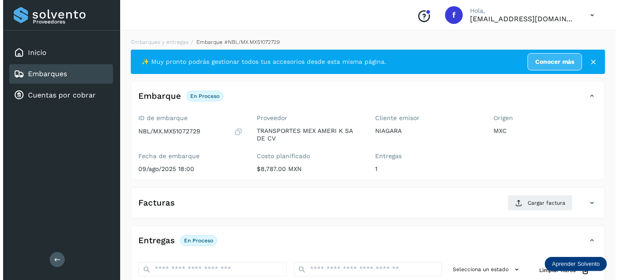
scroll to position [145, 0]
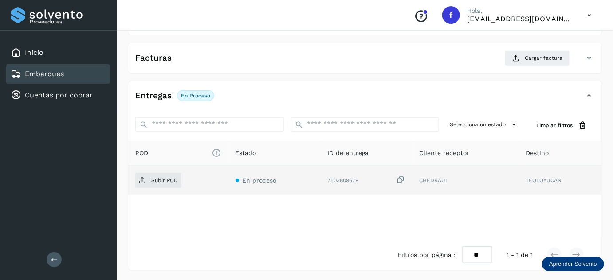
click at [402, 180] on icon at bounding box center [400, 180] width 9 height 9
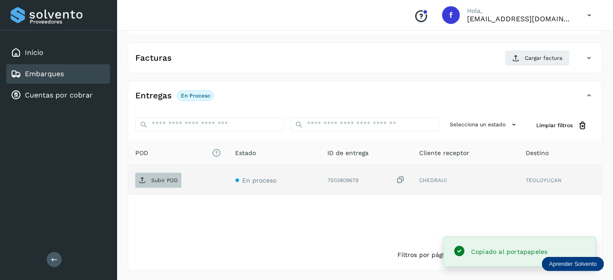
click at [157, 178] on p "Subir POD" at bounding box center [164, 180] width 27 height 6
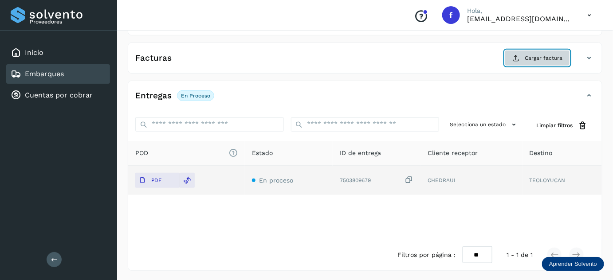
click at [525, 58] on button "Cargar factura" at bounding box center [537, 58] width 65 height 16
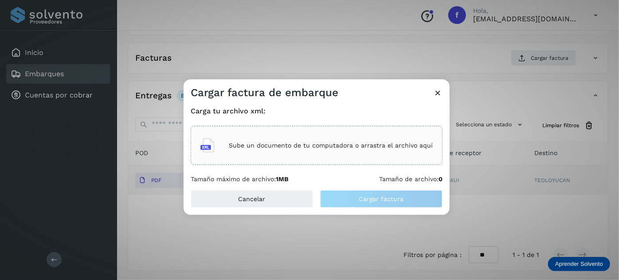
click at [355, 142] on p "Sube un documento de tu computadora o arrastra el archivo aquí" at bounding box center [331, 146] width 204 height 8
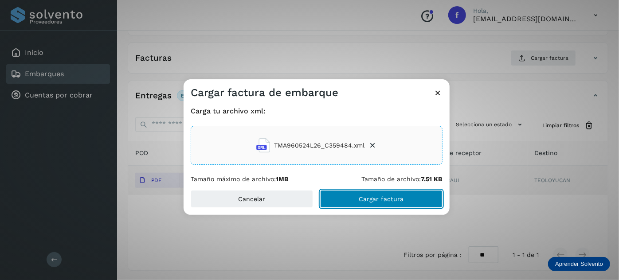
click at [385, 206] on button "Cargar factura" at bounding box center [381, 199] width 122 height 18
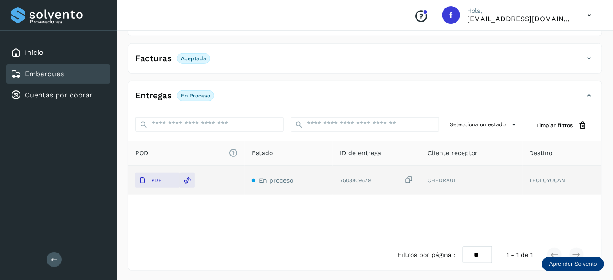
scroll to position [0, 0]
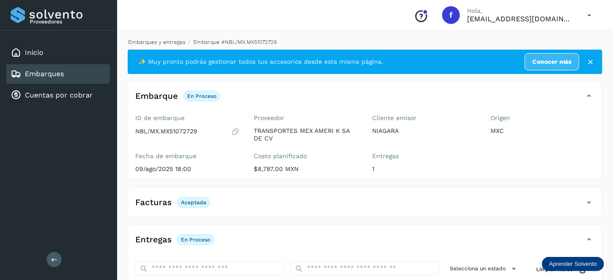
click at [163, 44] on link "Embarques y entregas" at bounding box center [156, 42] width 57 height 6
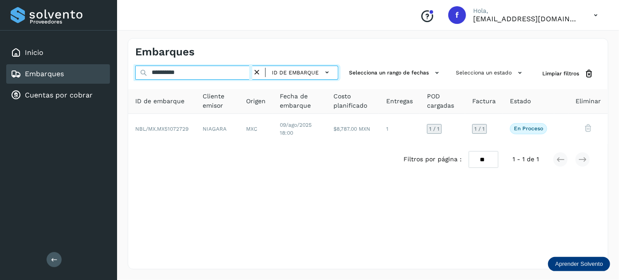
click at [178, 71] on input "**********" at bounding box center [193, 73] width 117 height 14
paste input "text"
type input "**********"
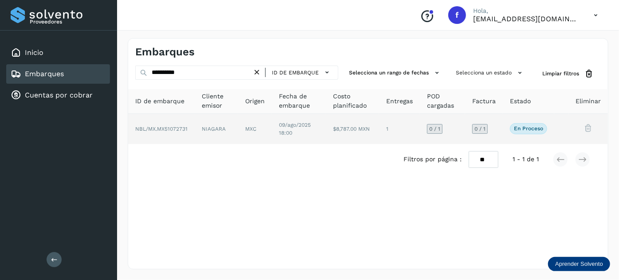
click at [326, 123] on td "09/ago/2025 18:00" at bounding box center [352, 129] width 53 height 30
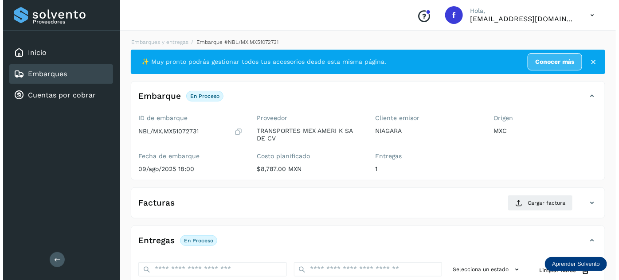
scroll to position [145, 0]
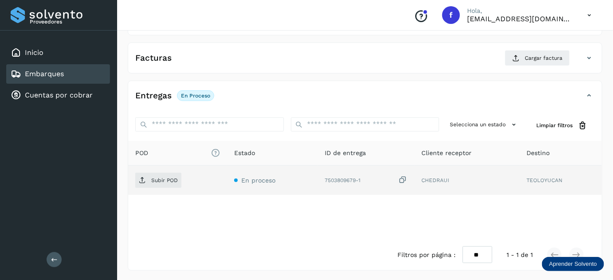
click at [403, 181] on icon at bounding box center [402, 180] width 9 height 9
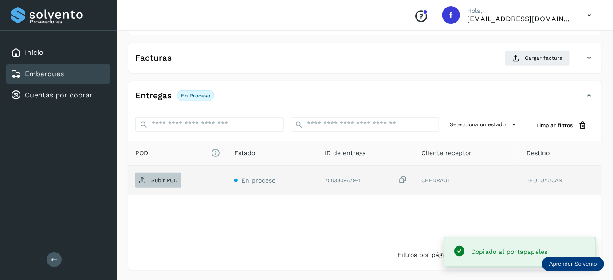
click at [162, 183] on span "Subir POD" at bounding box center [158, 181] width 46 height 14
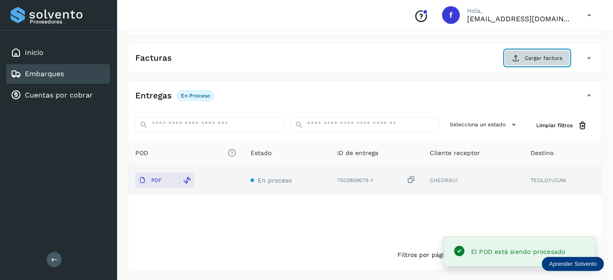
click at [536, 59] on span "Cargar factura" at bounding box center [544, 58] width 38 height 8
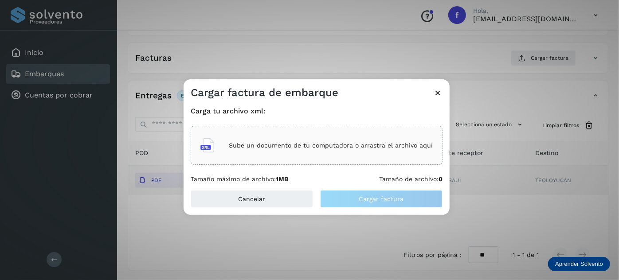
click at [341, 139] on div "Sube un documento de tu computadora o arrastra el archivo aquí" at bounding box center [317, 146] width 233 height 24
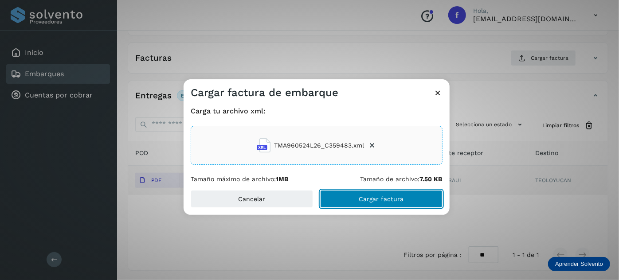
click at [395, 200] on span "Cargar factura" at bounding box center [381, 199] width 45 height 6
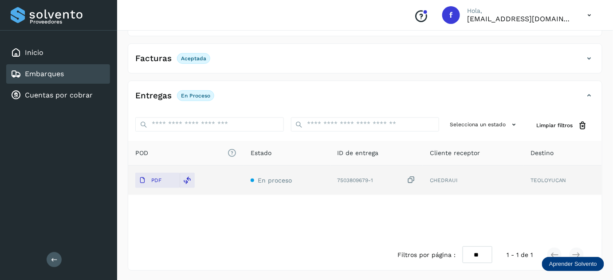
scroll to position [0, 0]
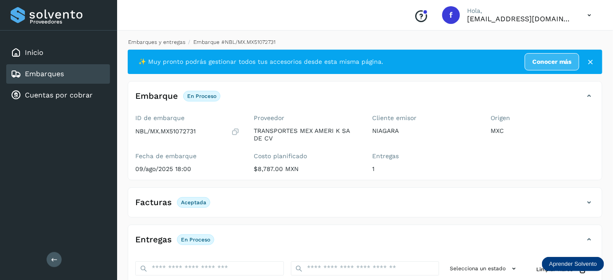
click at [168, 41] on link "Embarques y entregas" at bounding box center [156, 42] width 57 height 6
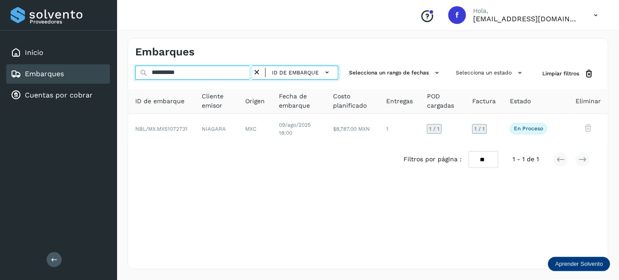
click at [163, 69] on input "**********" at bounding box center [193, 73] width 117 height 14
paste input "text"
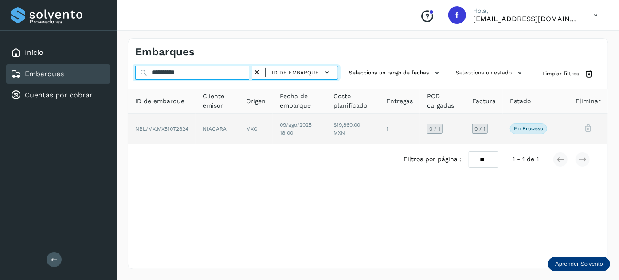
type input "**********"
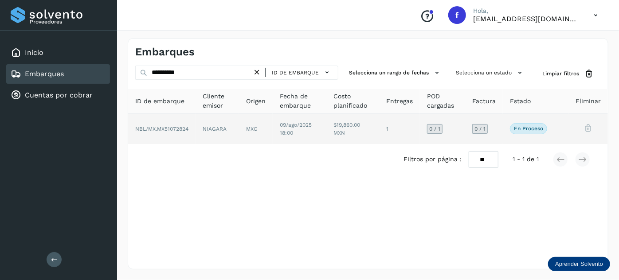
click at [273, 133] on td "MXC" at bounding box center [300, 129] width 54 height 30
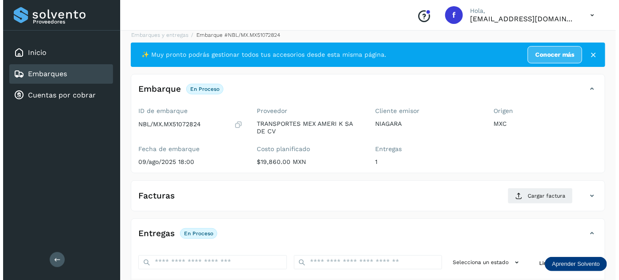
scroll to position [145, 0]
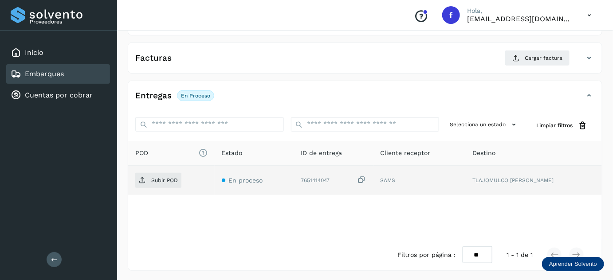
drag, startPoint x: 373, startPoint y: 179, endPoint x: 263, endPoint y: 176, distance: 110.5
click at [367, 179] on icon at bounding box center [362, 180] width 9 height 9
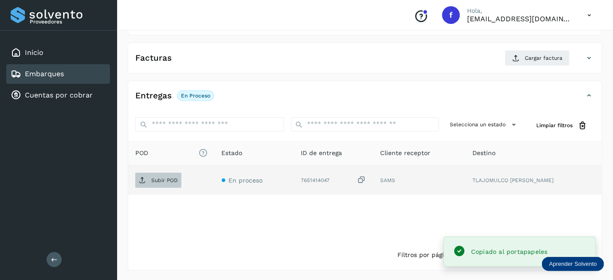
click at [158, 183] on span "Subir POD" at bounding box center [158, 181] width 46 height 14
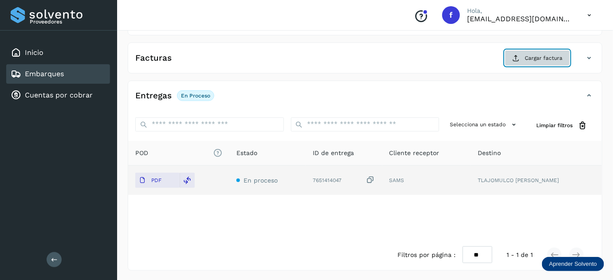
click at [518, 55] on icon at bounding box center [516, 58] width 7 height 7
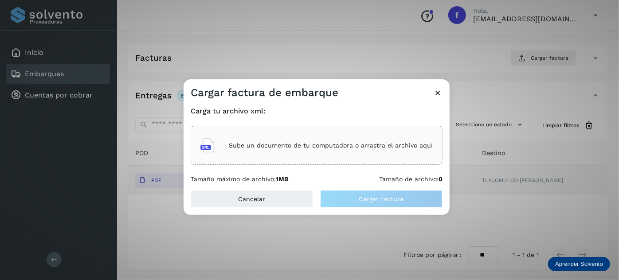
click at [359, 139] on div "Sube un documento de tu computadora o arrastra el archivo aquí" at bounding box center [317, 146] width 233 height 24
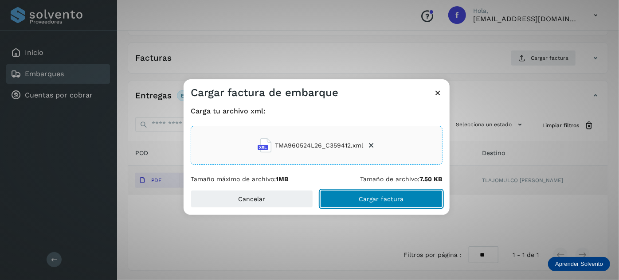
click at [396, 199] on span "Cargar factura" at bounding box center [381, 199] width 45 height 6
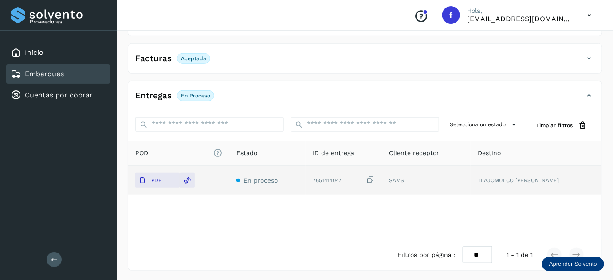
scroll to position [0, 0]
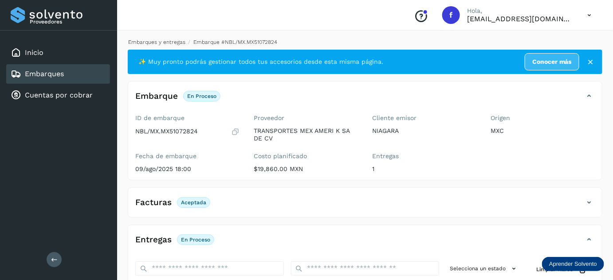
click at [162, 41] on link "Embarques y entregas" at bounding box center [156, 42] width 57 height 6
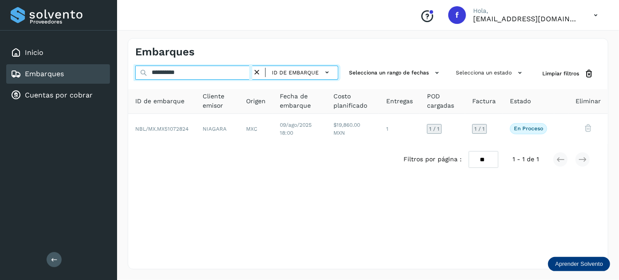
click at [170, 75] on input "**********" at bounding box center [193, 73] width 117 height 14
click at [171, 75] on input "**********" at bounding box center [193, 73] width 117 height 14
drag, startPoint x: 175, startPoint y: 68, endPoint x: 175, endPoint y: 74, distance: 5.3
click at [175, 74] on input "**********" at bounding box center [193, 73] width 117 height 14
click at [178, 73] on input "**********" at bounding box center [193, 73] width 117 height 14
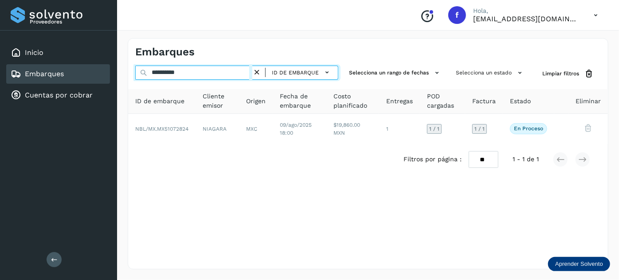
click at [178, 72] on input "**********" at bounding box center [193, 73] width 117 height 14
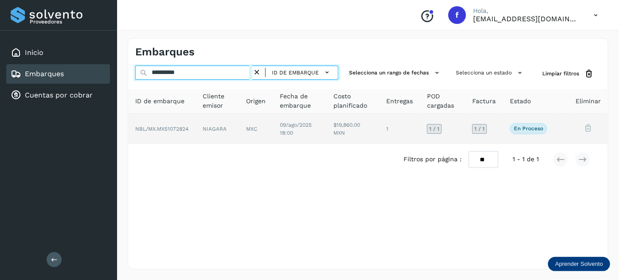
paste input "text"
type input "**********"
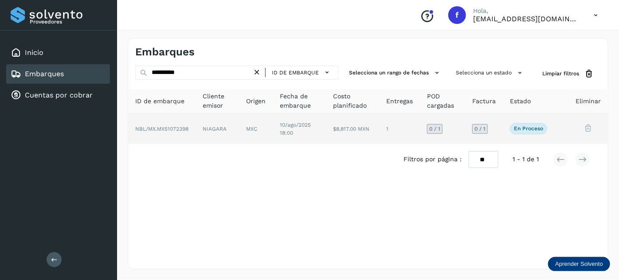
click at [292, 135] on span "10/ago/2025 18:00" at bounding box center [295, 129] width 31 height 14
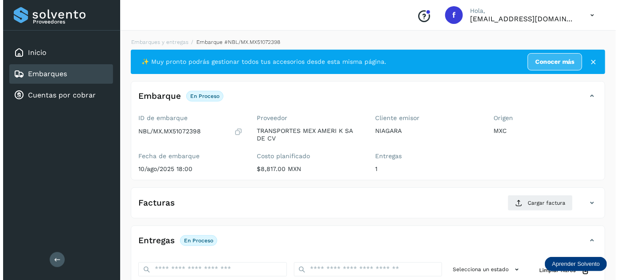
scroll to position [145, 0]
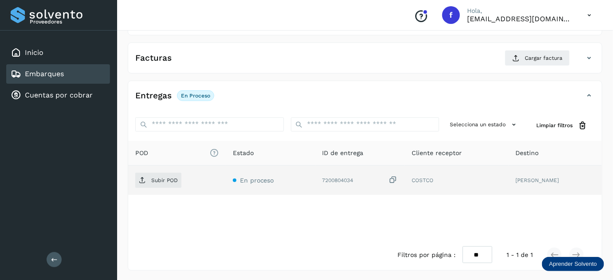
click at [391, 177] on icon at bounding box center [393, 180] width 9 height 9
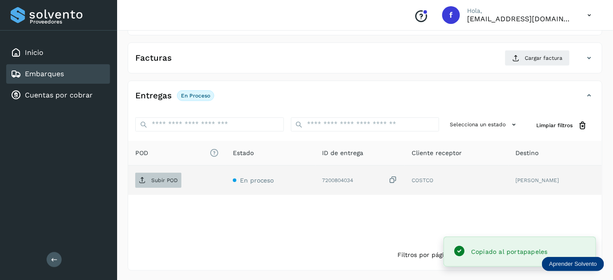
click at [153, 177] on p "Subir POD" at bounding box center [164, 180] width 27 height 6
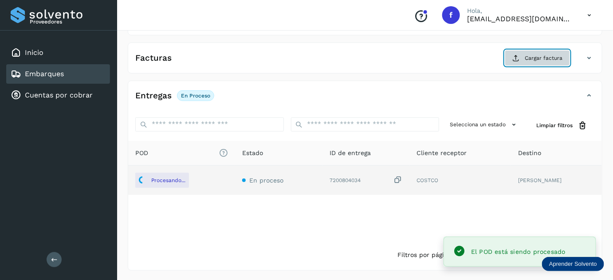
click at [540, 55] on span "Cargar factura" at bounding box center [544, 58] width 38 height 8
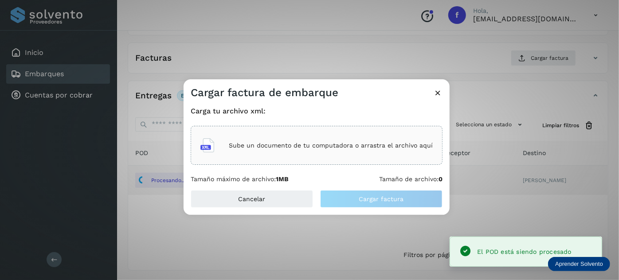
click at [331, 142] on p "Sube un documento de tu computadora o arrastra el archivo aquí" at bounding box center [331, 146] width 204 height 8
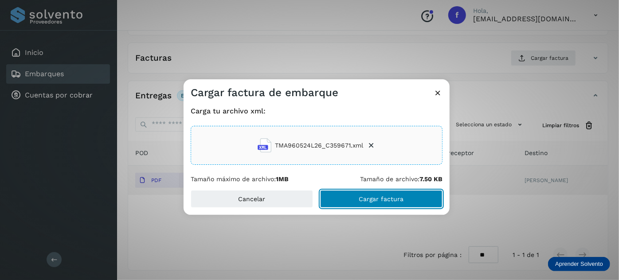
click at [356, 193] on button "Cargar factura" at bounding box center [381, 199] width 122 height 18
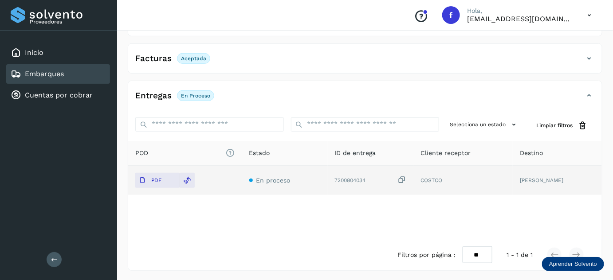
scroll to position [0, 0]
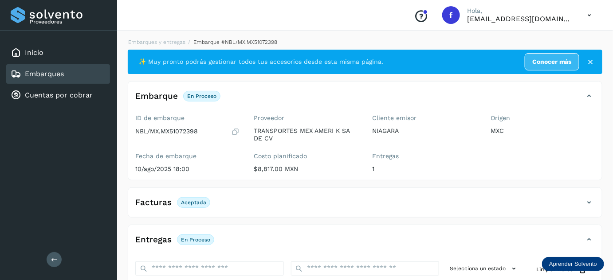
drag, startPoint x: 174, startPoint y: 42, endPoint x: 180, endPoint y: 36, distance: 8.2
click at [174, 42] on link "Embarques y entregas" at bounding box center [156, 42] width 57 height 6
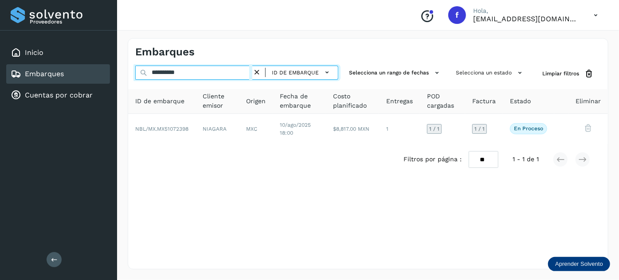
click at [160, 74] on input "**********" at bounding box center [193, 73] width 117 height 14
paste input "text"
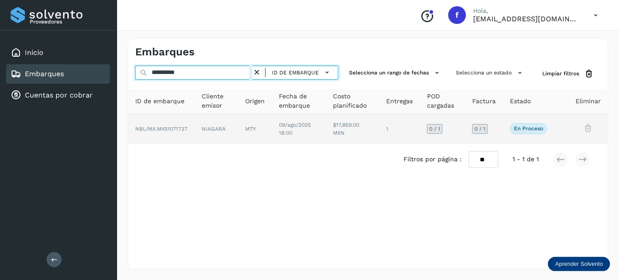
type input "**********"
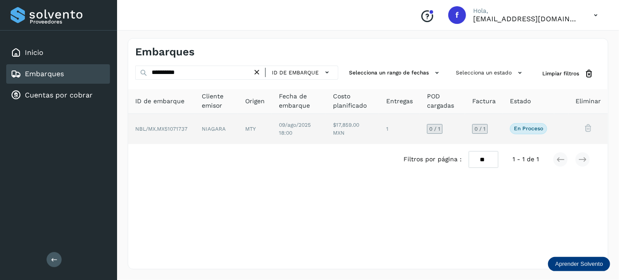
click at [379, 134] on td "$17,859.00 MXN" at bounding box center [399, 129] width 41 height 30
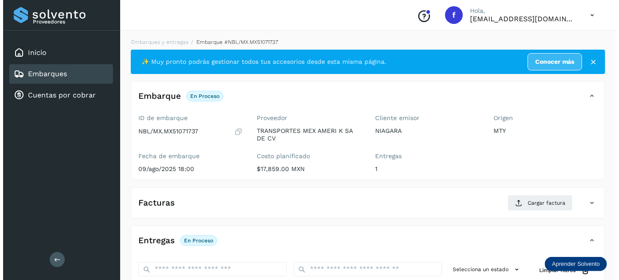
scroll to position [145, 0]
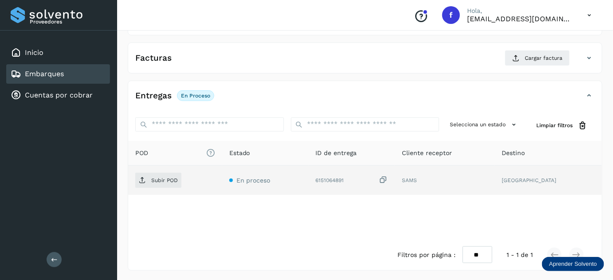
click at [388, 177] on icon at bounding box center [383, 180] width 9 height 9
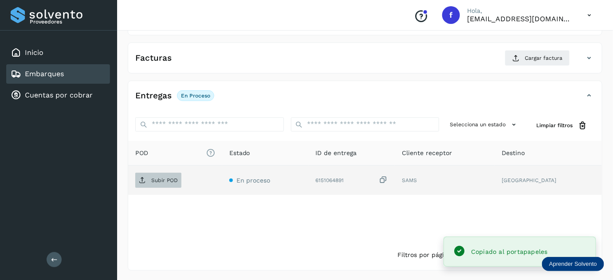
click at [158, 179] on p "Subir POD" at bounding box center [164, 180] width 27 height 6
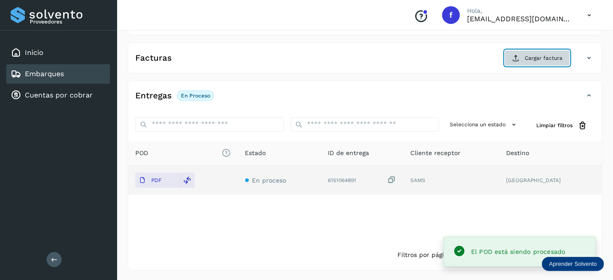
click at [522, 59] on button "Cargar factura" at bounding box center [537, 58] width 65 height 16
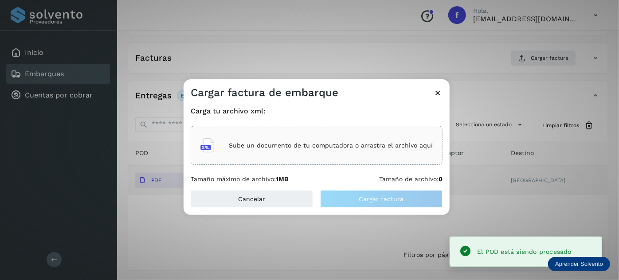
click at [302, 148] on p "Sube un documento de tu computadora o arrastra el archivo aquí" at bounding box center [331, 146] width 204 height 8
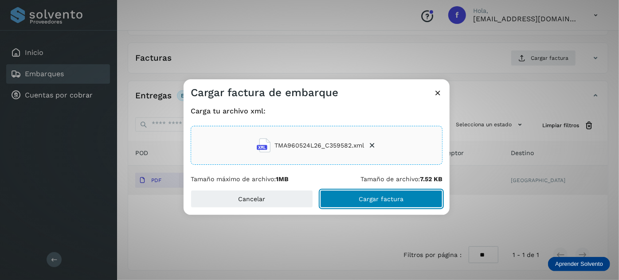
drag, startPoint x: 376, startPoint y: 199, endPoint x: 327, endPoint y: 104, distance: 107.2
click at [376, 198] on span "Cargar factura" at bounding box center [381, 199] width 45 height 6
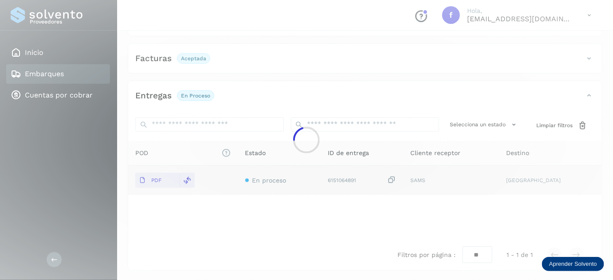
scroll to position [0, 0]
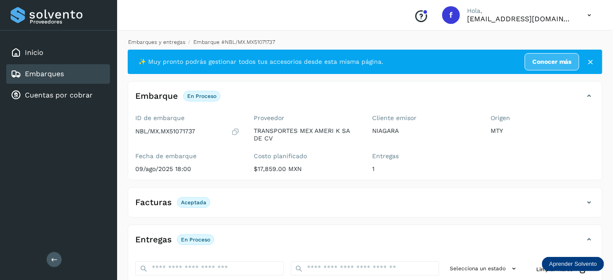
click at [173, 43] on link "Embarques y entregas" at bounding box center [156, 42] width 57 height 6
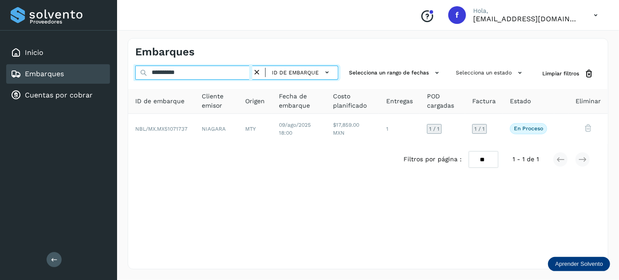
click at [176, 75] on input "**********" at bounding box center [193, 73] width 117 height 14
click at [175, 75] on input "**********" at bounding box center [193, 73] width 117 height 14
paste input "text"
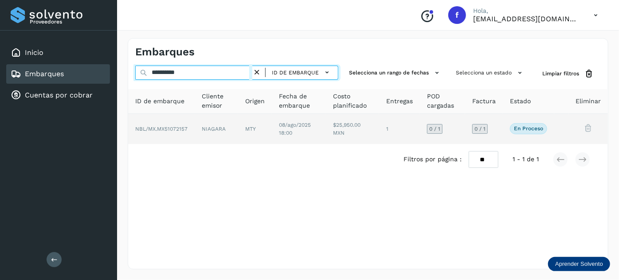
type input "**********"
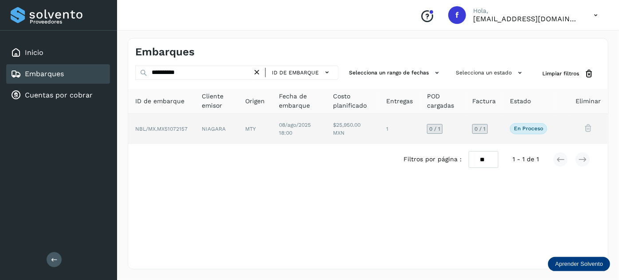
click at [379, 132] on td "$25,950.00 MXN" at bounding box center [399, 129] width 41 height 30
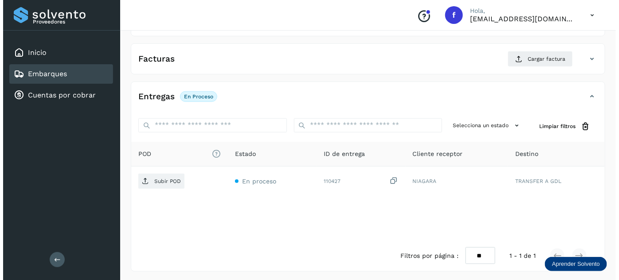
scroll to position [145, 0]
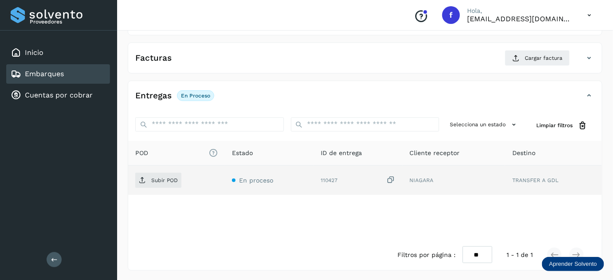
click at [391, 176] on icon at bounding box center [391, 180] width 9 height 9
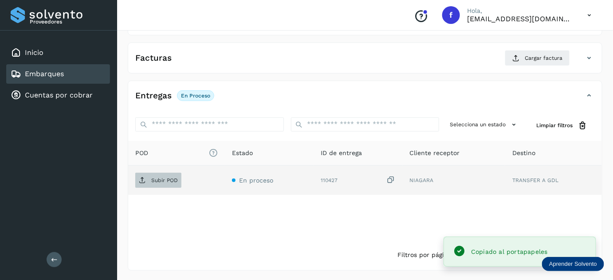
click at [174, 183] on span "Subir POD" at bounding box center [158, 181] width 46 height 14
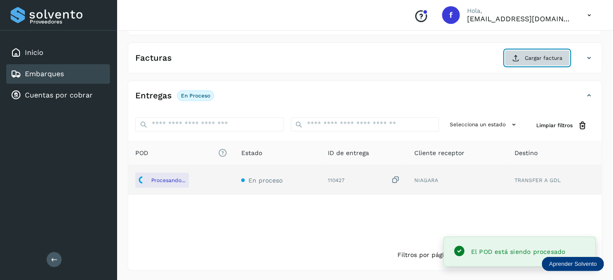
click at [545, 60] on span "Cargar factura" at bounding box center [544, 58] width 38 height 8
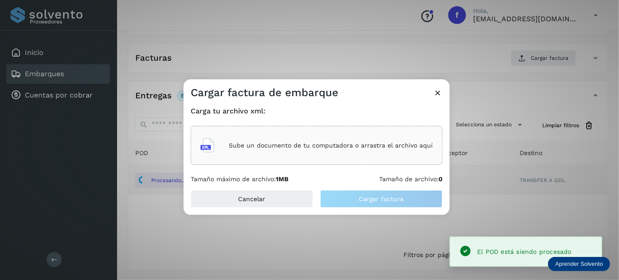
click at [368, 146] on p "Sube un documento de tu computadora o arrastra el archivo aquí" at bounding box center [331, 146] width 204 height 8
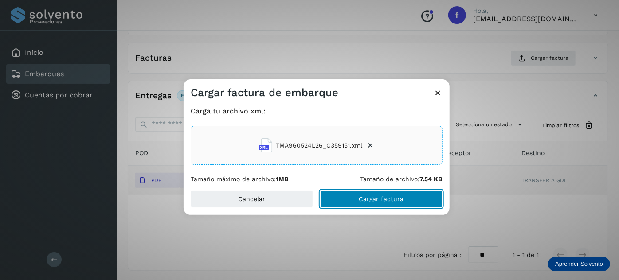
click at [337, 198] on button "Cargar factura" at bounding box center [381, 199] width 122 height 18
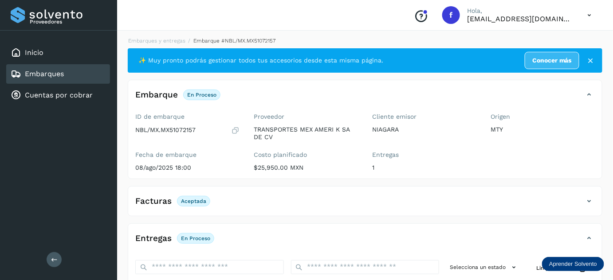
scroll to position [0, 0]
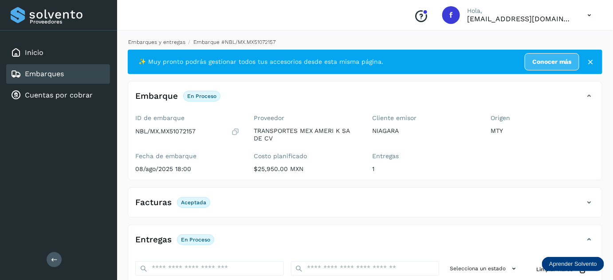
click at [163, 40] on link "Embarques y entregas" at bounding box center [156, 42] width 57 height 6
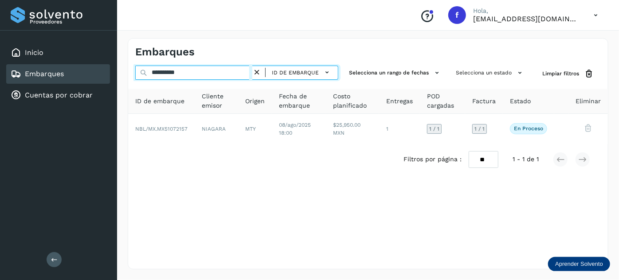
click at [172, 71] on input "**********" at bounding box center [193, 73] width 117 height 14
paste input "text"
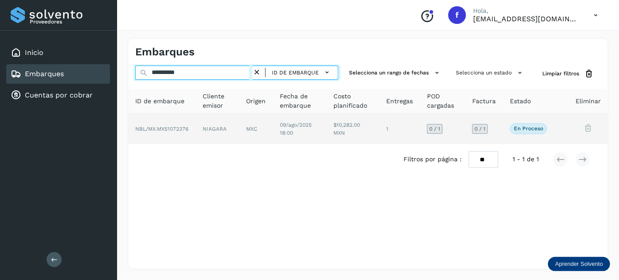
type input "**********"
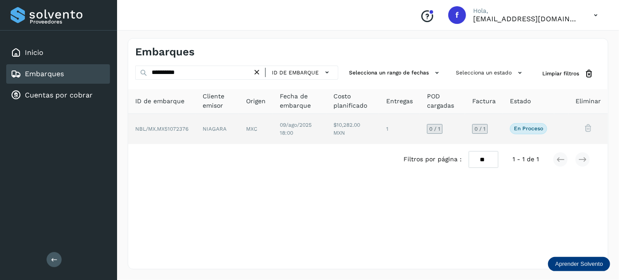
click at [379, 127] on td "$10,282.00 MXN" at bounding box center [399, 129] width 41 height 30
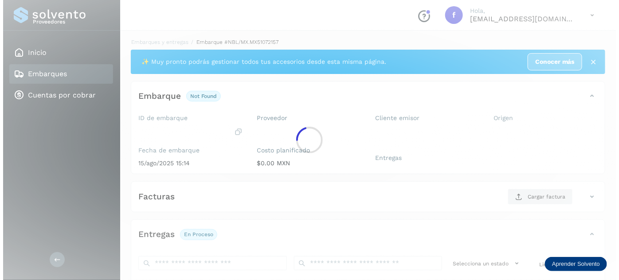
scroll to position [145, 0]
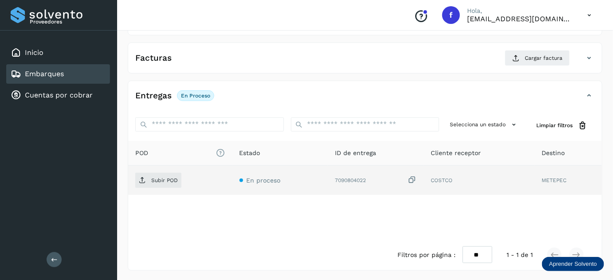
click at [411, 178] on icon at bounding box center [412, 180] width 9 height 9
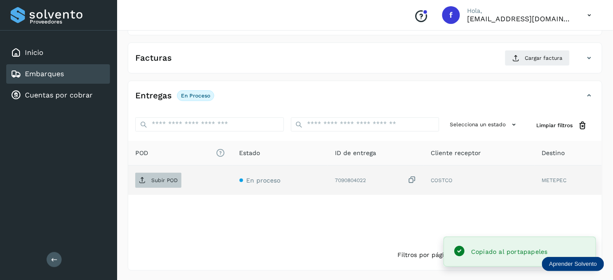
click at [150, 183] on span "Subir POD" at bounding box center [158, 181] width 46 height 14
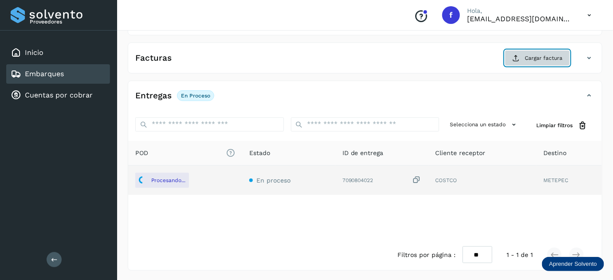
click at [537, 57] on span "Cargar factura" at bounding box center [544, 58] width 38 height 8
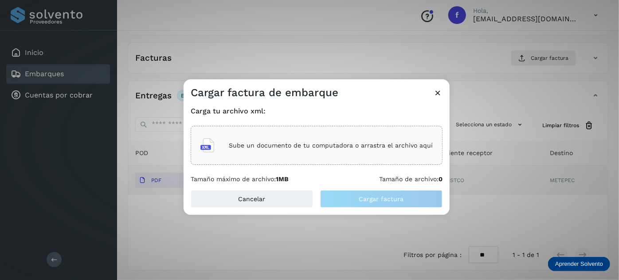
click at [383, 144] on p "Sube un documento de tu computadora o arrastra el archivo aquí" at bounding box center [331, 146] width 204 height 8
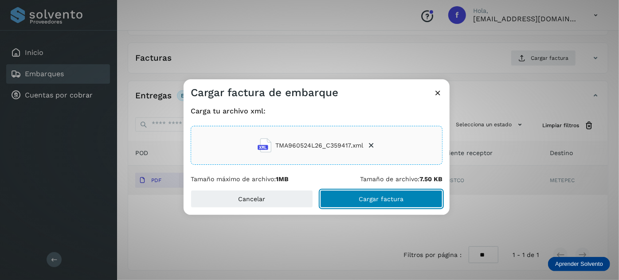
click at [386, 196] on span "Cargar factura" at bounding box center [381, 199] width 45 height 6
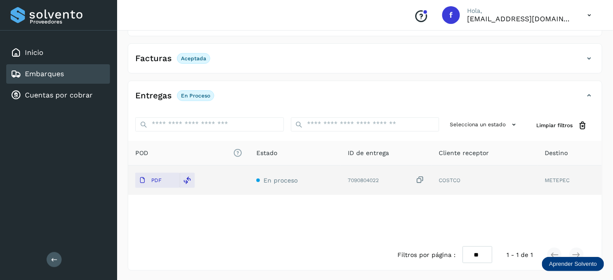
scroll to position [0, 0]
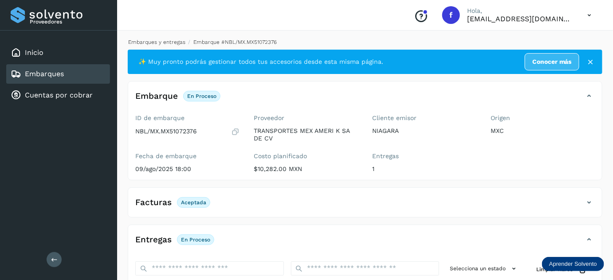
click at [160, 42] on link "Embarques y entregas" at bounding box center [156, 42] width 57 height 6
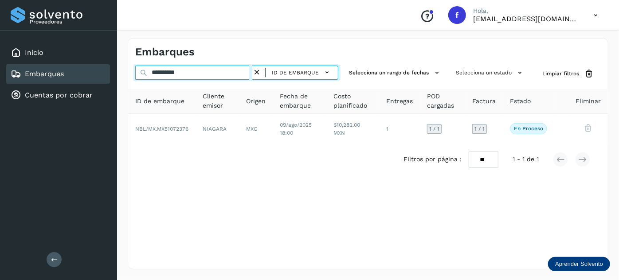
click at [180, 72] on input "**********" at bounding box center [193, 73] width 117 height 14
paste input "text"
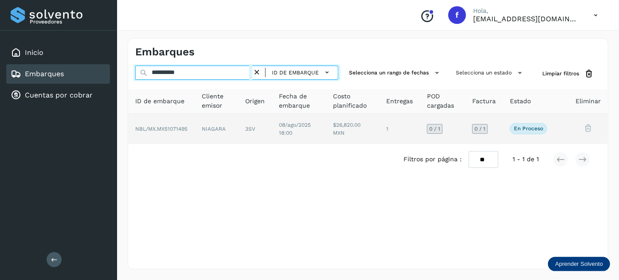
type input "**********"
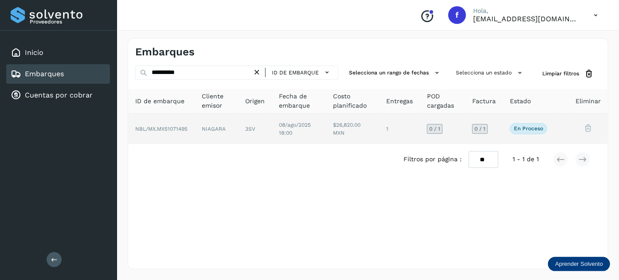
click at [326, 134] on td "08/ago/2025 18:00" at bounding box center [352, 129] width 53 height 30
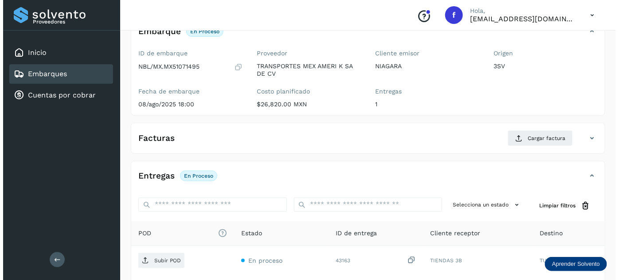
scroll to position [145, 0]
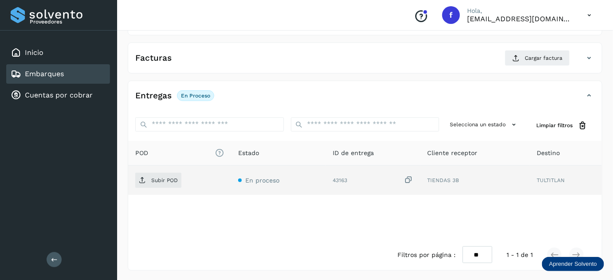
drag, startPoint x: 408, startPoint y: 179, endPoint x: 402, endPoint y: 179, distance: 6.2
click at [402, 179] on div "43163" at bounding box center [373, 180] width 80 height 9
click at [174, 184] on span "Subir POD" at bounding box center [158, 181] width 46 height 14
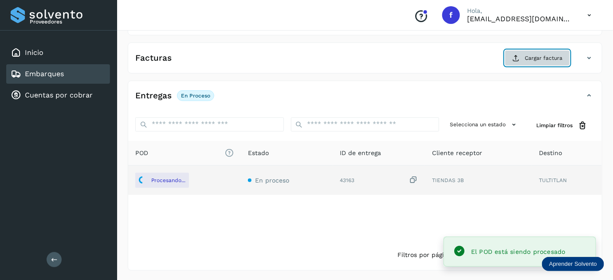
click at [534, 58] on span "Cargar factura" at bounding box center [544, 58] width 38 height 8
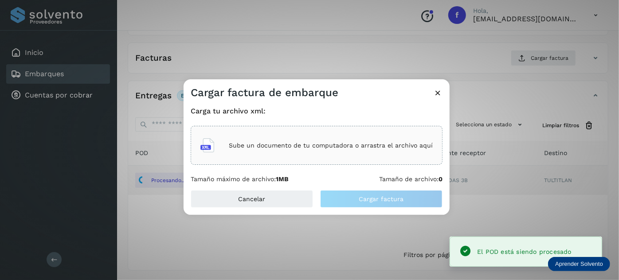
click at [306, 141] on div "Sube un documento de tu computadora o arrastra el archivo aquí" at bounding box center [317, 146] width 233 height 24
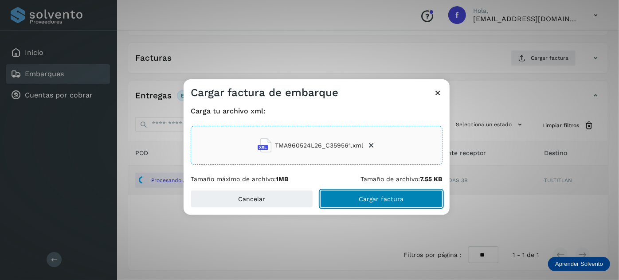
click at [350, 198] on button "Cargar factura" at bounding box center [381, 199] width 122 height 18
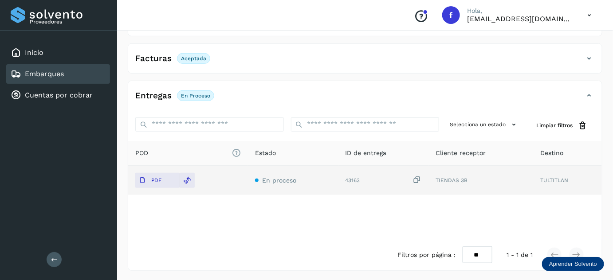
scroll to position [0, 0]
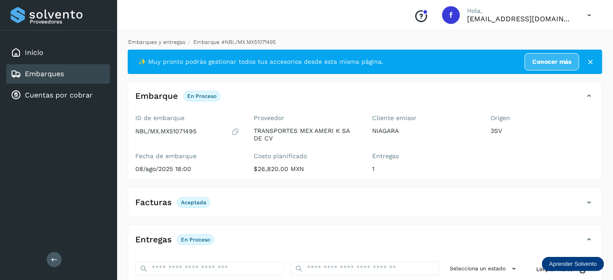
click at [152, 43] on link "Embarques y entregas" at bounding box center [156, 42] width 57 height 6
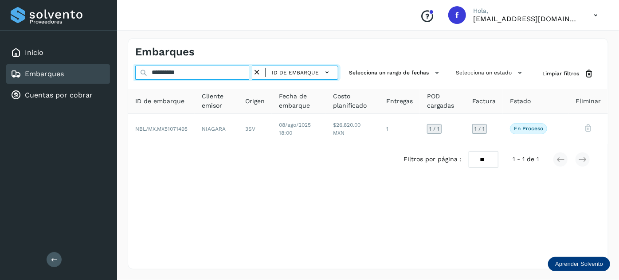
click at [165, 74] on input "**********" at bounding box center [193, 73] width 117 height 14
paste input "text"
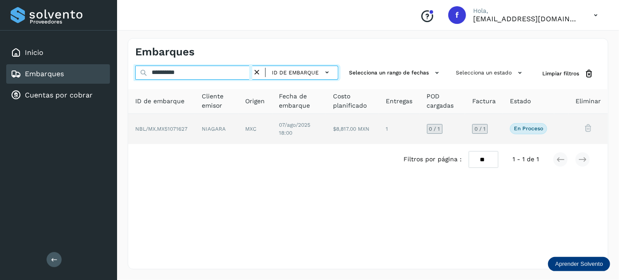
type input "**********"
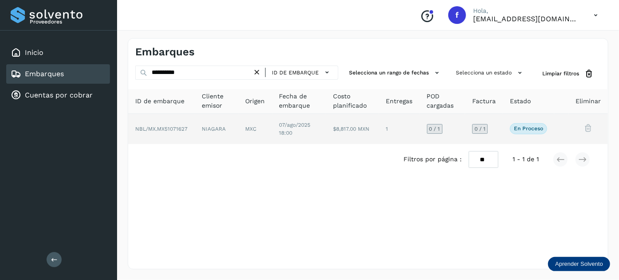
click at [379, 140] on td "$8,817.00 MXN" at bounding box center [399, 129] width 41 height 30
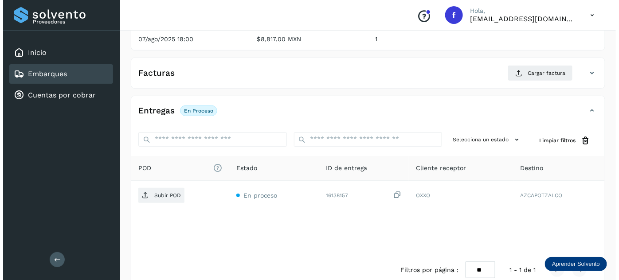
scroll to position [145, 0]
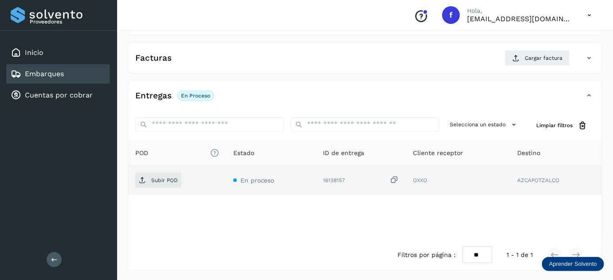
click at [390, 177] on icon at bounding box center [394, 180] width 9 height 9
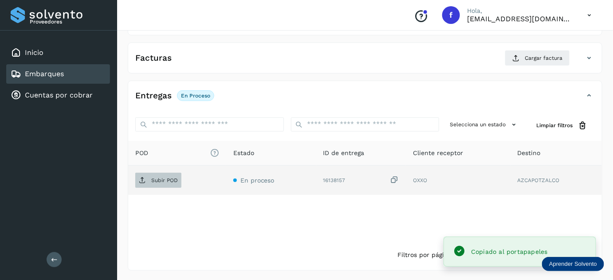
click at [176, 178] on span "Subir POD" at bounding box center [158, 181] width 46 height 14
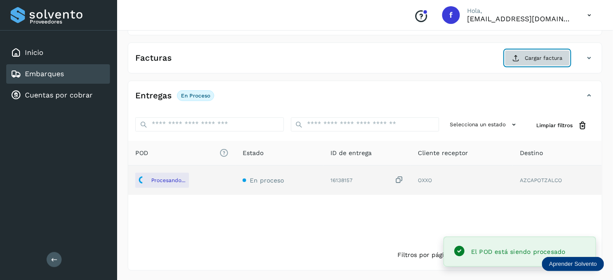
click at [532, 59] on span "Cargar factura" at bounding box center [544, 58] width 38 height 8
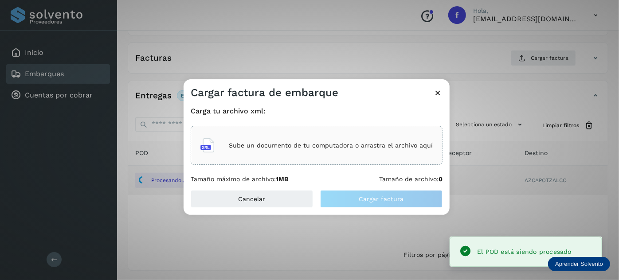
click at [395, 151] on div "Sube un documento de tu computadora o arrastra el archivo aquí" at bounding box center [317, 146] width 233 height 24
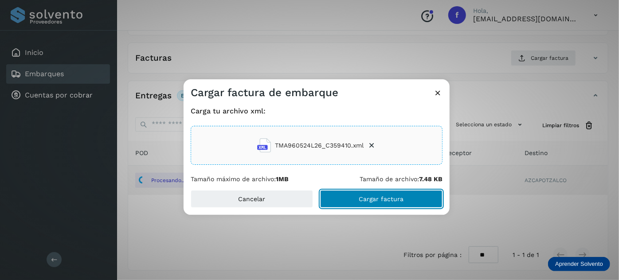
click at [344, 204] on button "Cargar factura" at bounding box center [381, 199] width 122 height 18
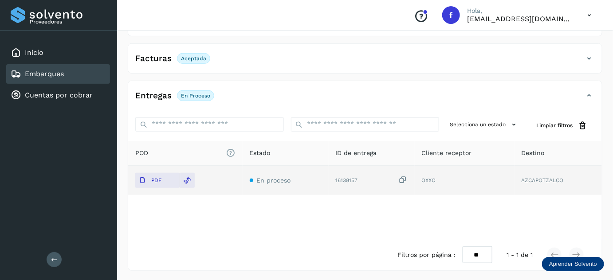
scroll to position [0, 0]
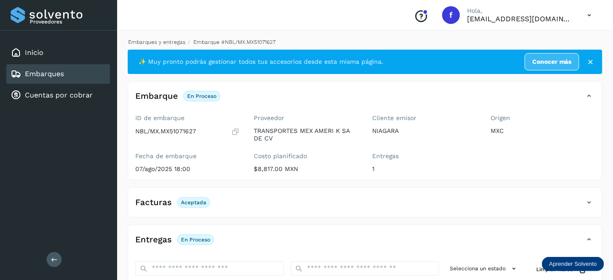
click at [157, 41] on link "Embarques y entregas" at bounding box center [156, 42] width 57 height 6
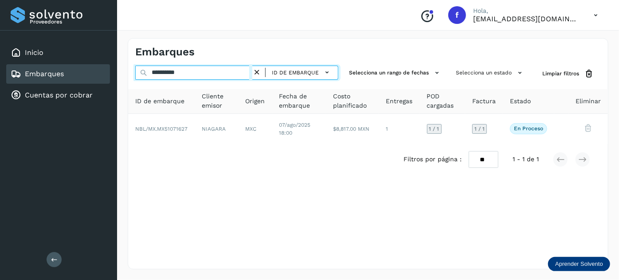
click at [164, 72] on input "**********" at bounding box center [193, 73] width 117 height 14
paste input "text"
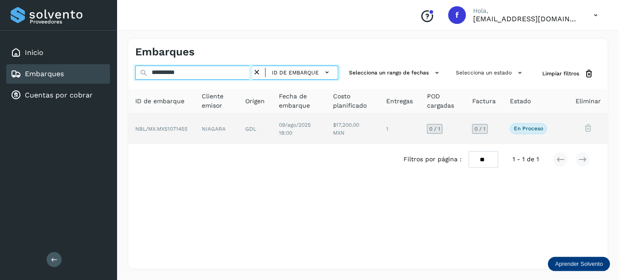
type input "**********"
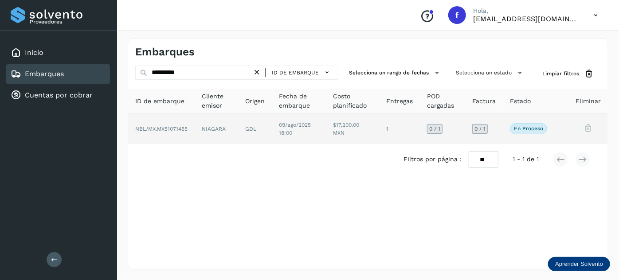
click at [326, 135] on td "09/ago/2025 18:00" at bounding box center [352, 129] width 53 height 30
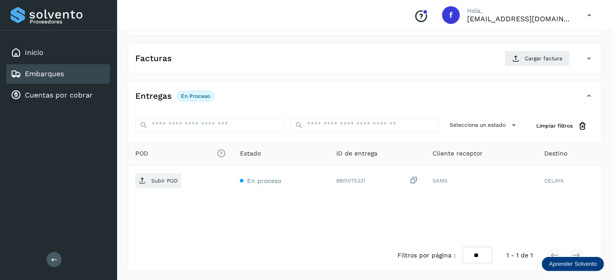
scroll to position [145, 0]
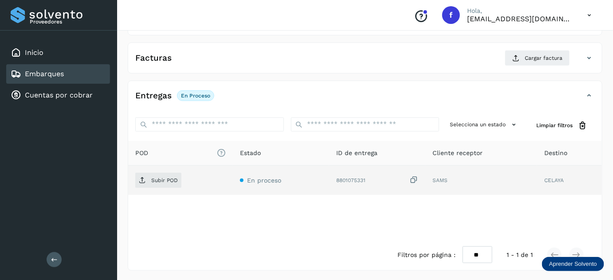
click at [412, 178] on icon at bounding box center [414, 180] width 9 height 9
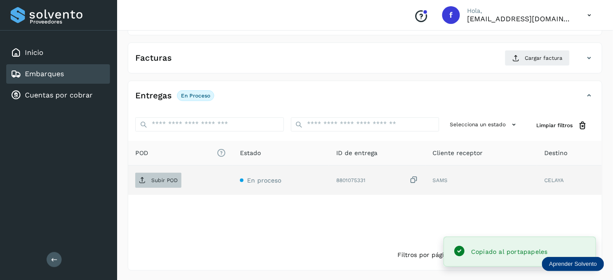
click at [173, 179] on p "Subir POD" at bounding box center [164, 180] width 27 height 6
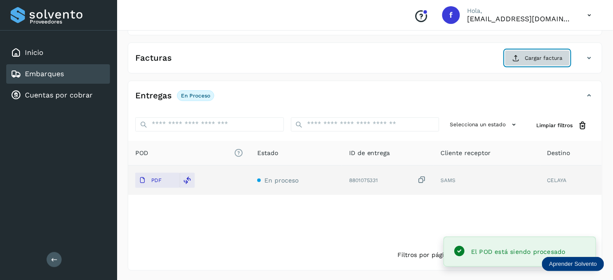
click at [537, 59] on span "Cargar factura" at bounding box center [544, 58] width 38 height 8
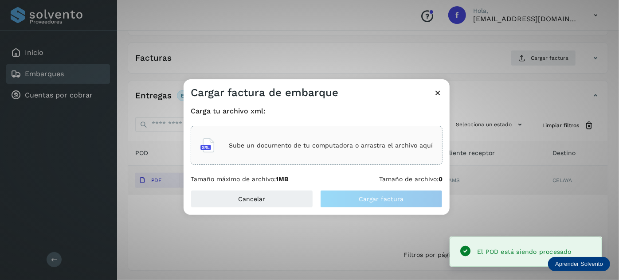
click at [347, 149] on p "Sube un documento de tu computadora o arrastra el archivo aquí" at bounding box center [331, 146] width 204 height 8
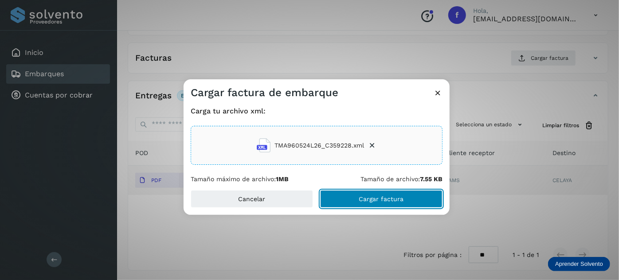
click at [371, 198] on span "Cargar factura" at bounding box center [381, 199] width 45 height 6
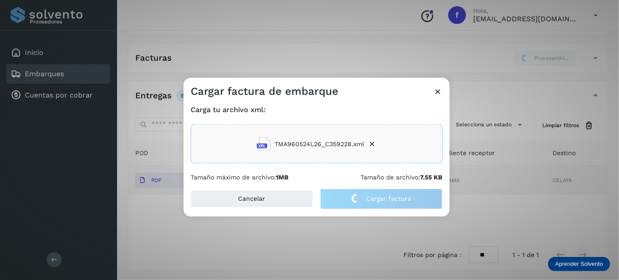
click at [296, 35] on div "Cargar factura de embarque Carga tu archivo xml: TMA960524L26_C359228.xml Tamañ…" at bounding box center [309, 140] width 619 height 280
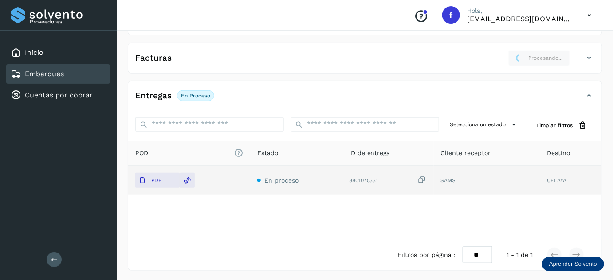
scroll to position [0, 0]
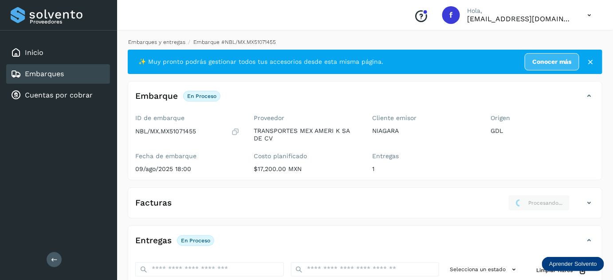
click at [161, 39] on link "Embarques y entregas" at bounding box center [156, 42] width 57 height 6
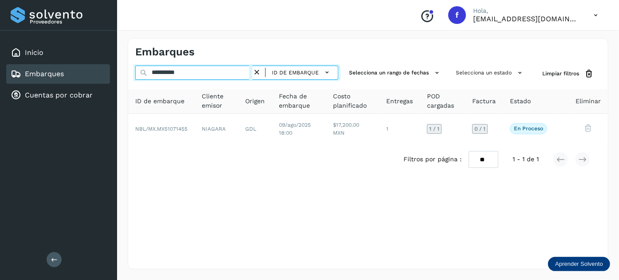
click at [169, 70] on input "**********" at bounding box center [193, 73] width 117 height 14
paste input "text"
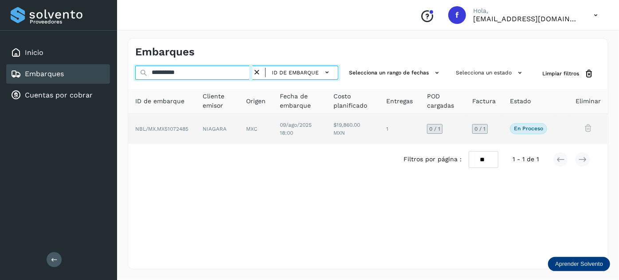
type input "**********"
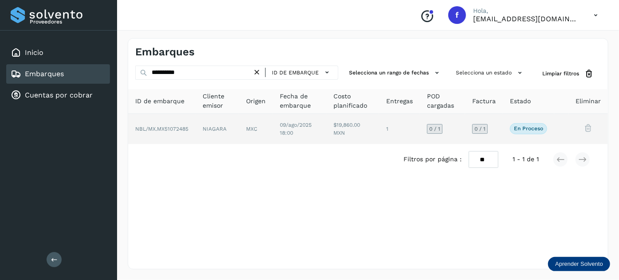
click at [239, 137] on td "NIAGARA" at bounding box center [256, 129] width 34 height 30
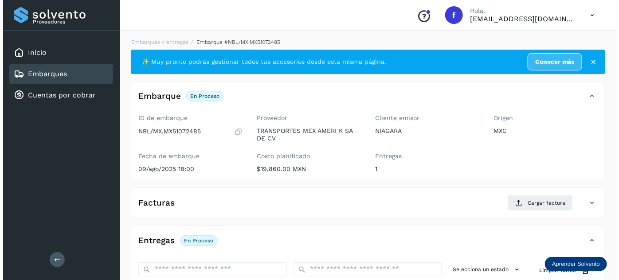
scroll to position [145, 0]
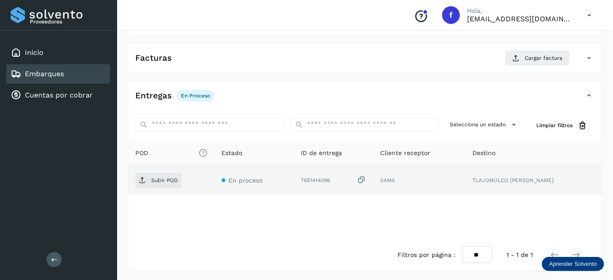
click at [367, 176] on icon at bounding box center [362, 180] width 9 height 9
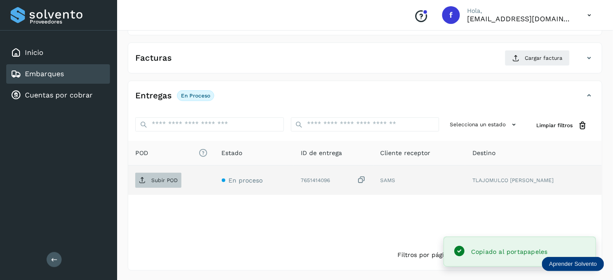
click at [157, 175] on span "Subir POD" at bounding box center [158, 181] width 46 height 14
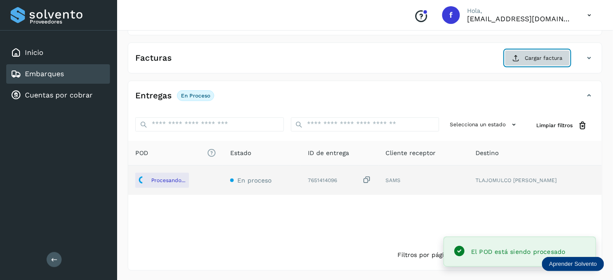
click at [525, 64] on button "Cargar factura" at bounding box center [537, 58] width 65 height 16
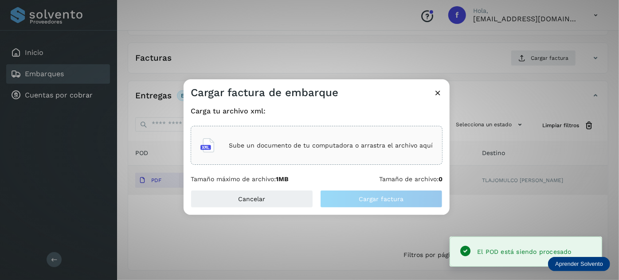
click at [375, 140] on div "Sube un documento de tu computadora o arrastra el archivo aquí" at bounding box center [317, 146] width 233 height 24
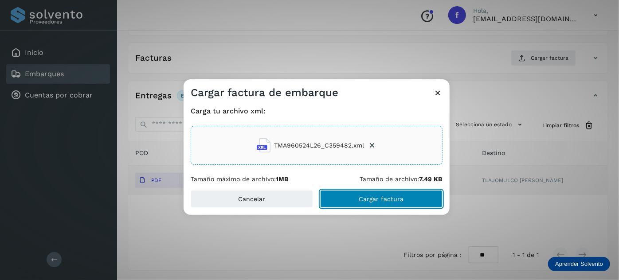
click at [394, 201] on span "Cargar factura" at bounding box center [381, 199] width 45 height 6
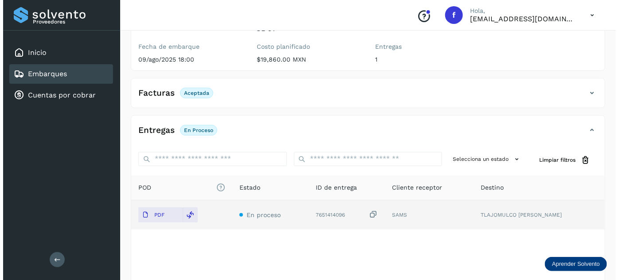
scroll to position [0, 0]
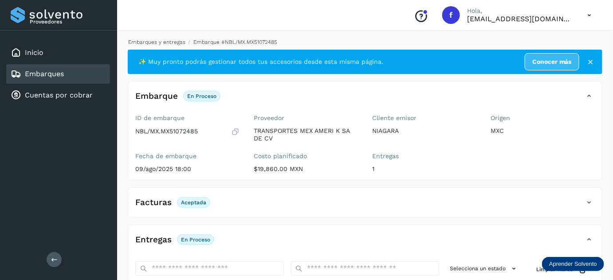
click at [168, 42] on link "Embarques y entregas" at bounding box center [156, 42] width 57 height 6
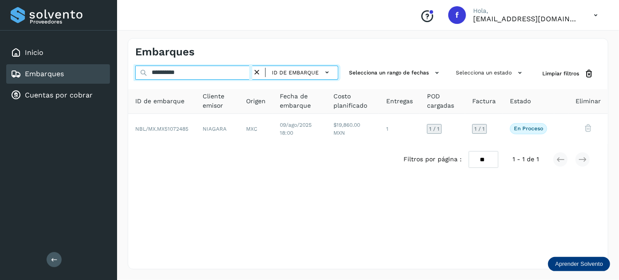
click at [168, 71] on input "**********" at bounding box center [193, 73] width 117 height 14
paste input "text"
type input "**********"
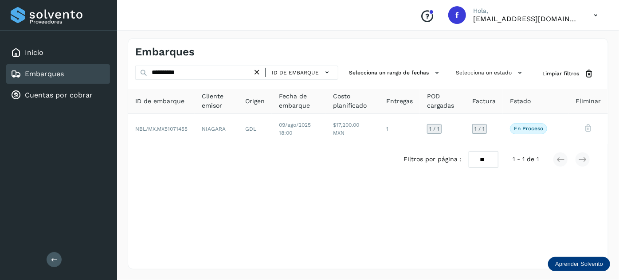
click at [599, 17] on icon at bounding box center [596, 15] width 18 height 18
